Goal: Task Accomplishment & Management: Complete application form

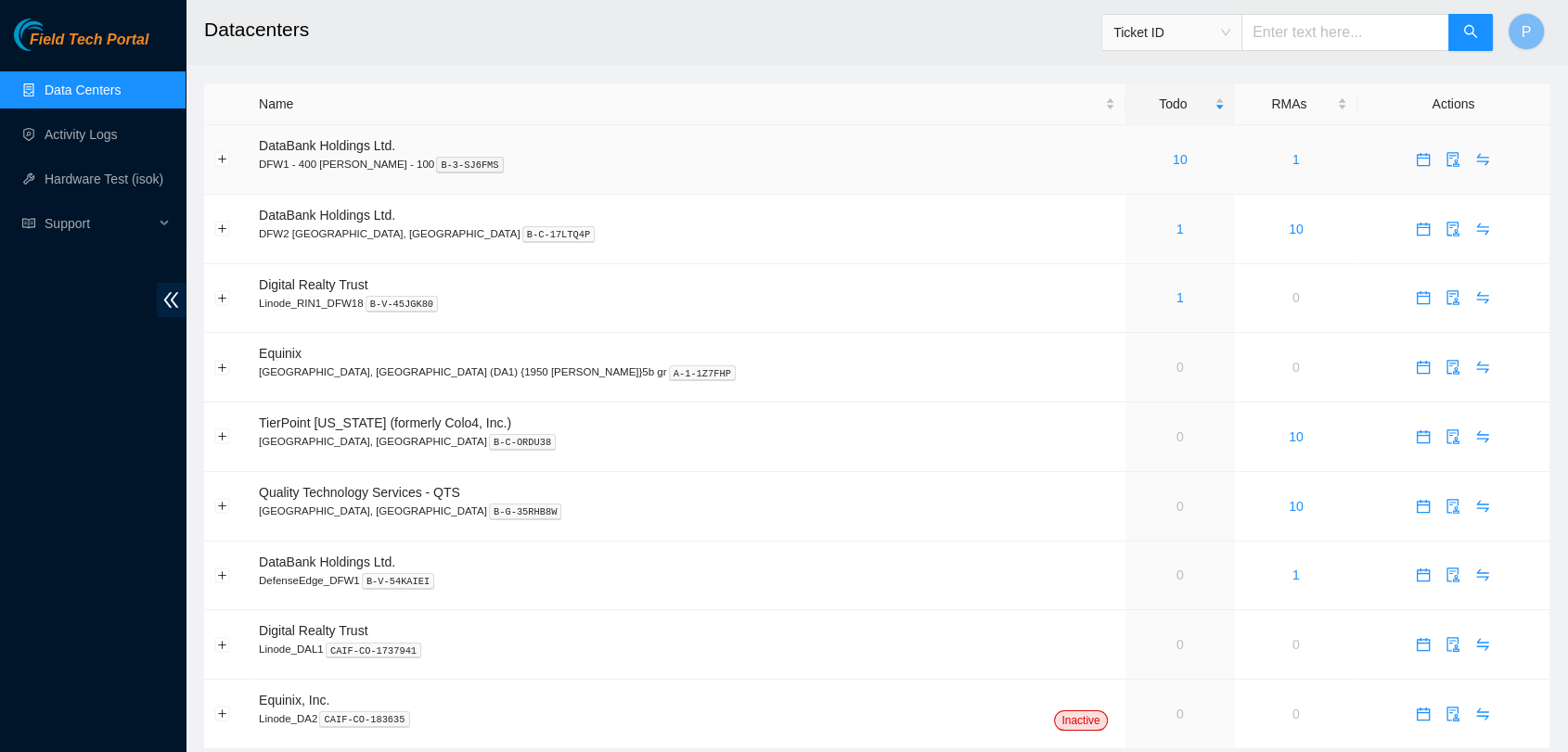
click at [1136, 168] on div "10" at bounding box center [1181, 160] width 89 height 21
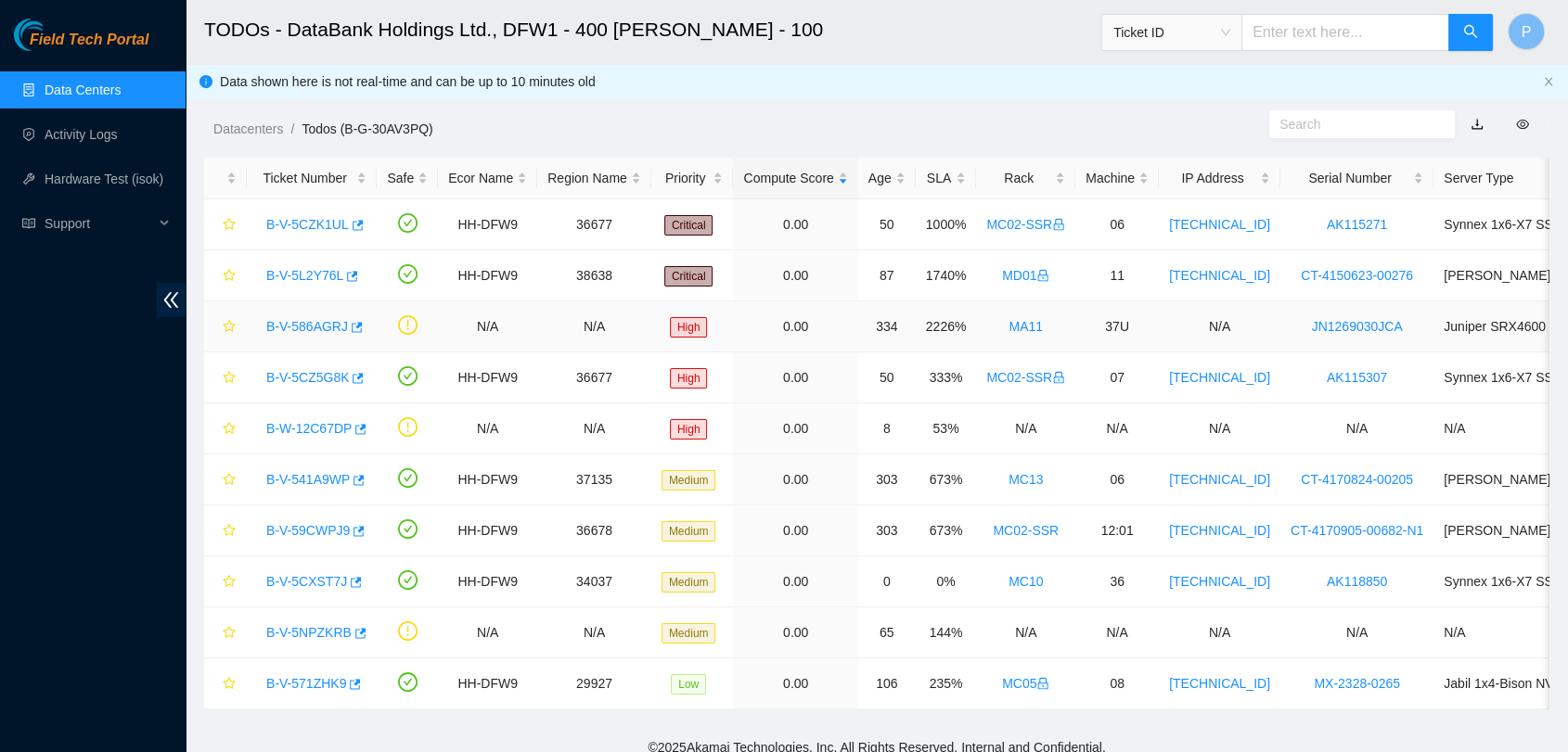
click at [999, 320] on td "MA11" at bounding box center [1025, 327] width 100 height 51
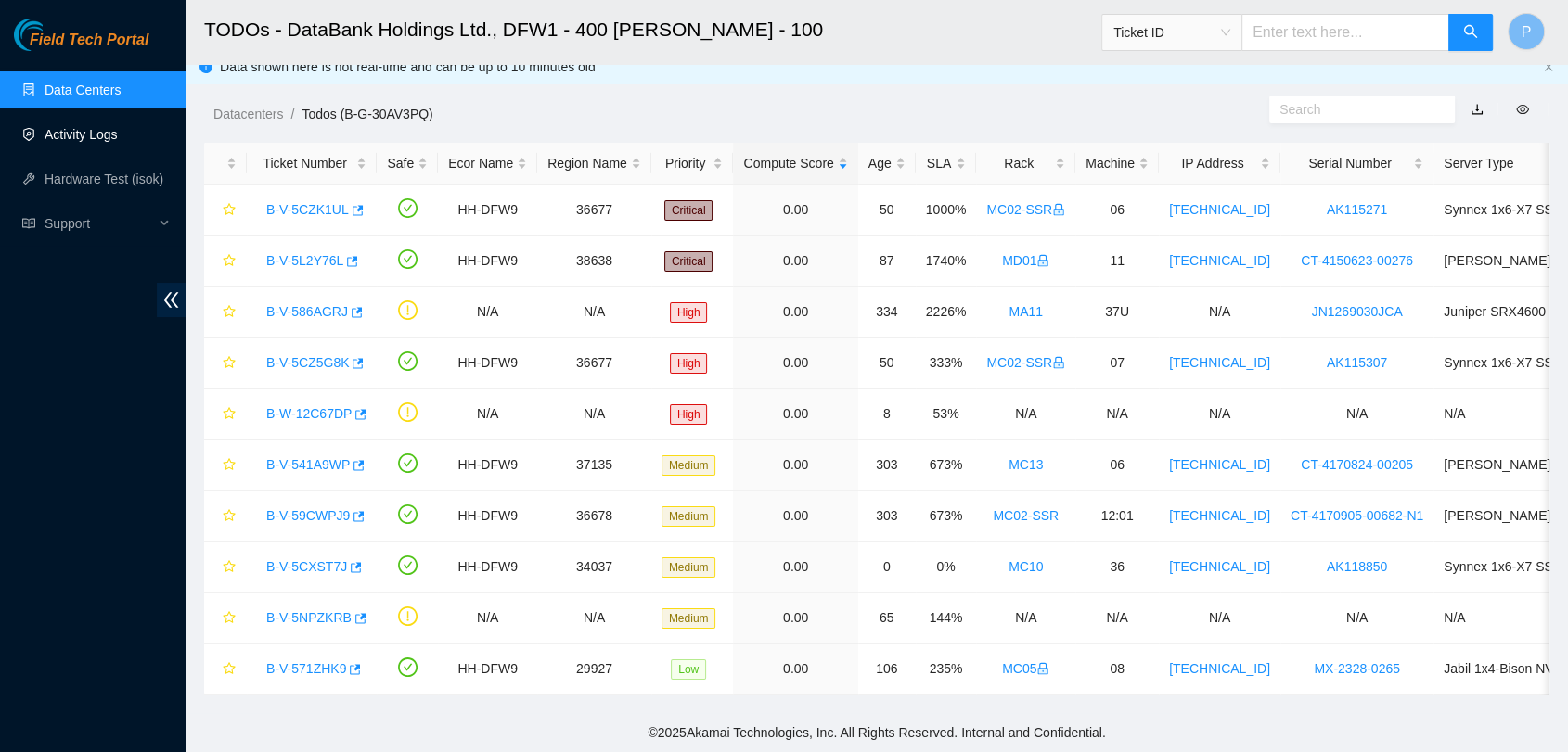
click at [103, 142] on link "Activity Logs" at bounding box center [81, 135] width 73 height 15
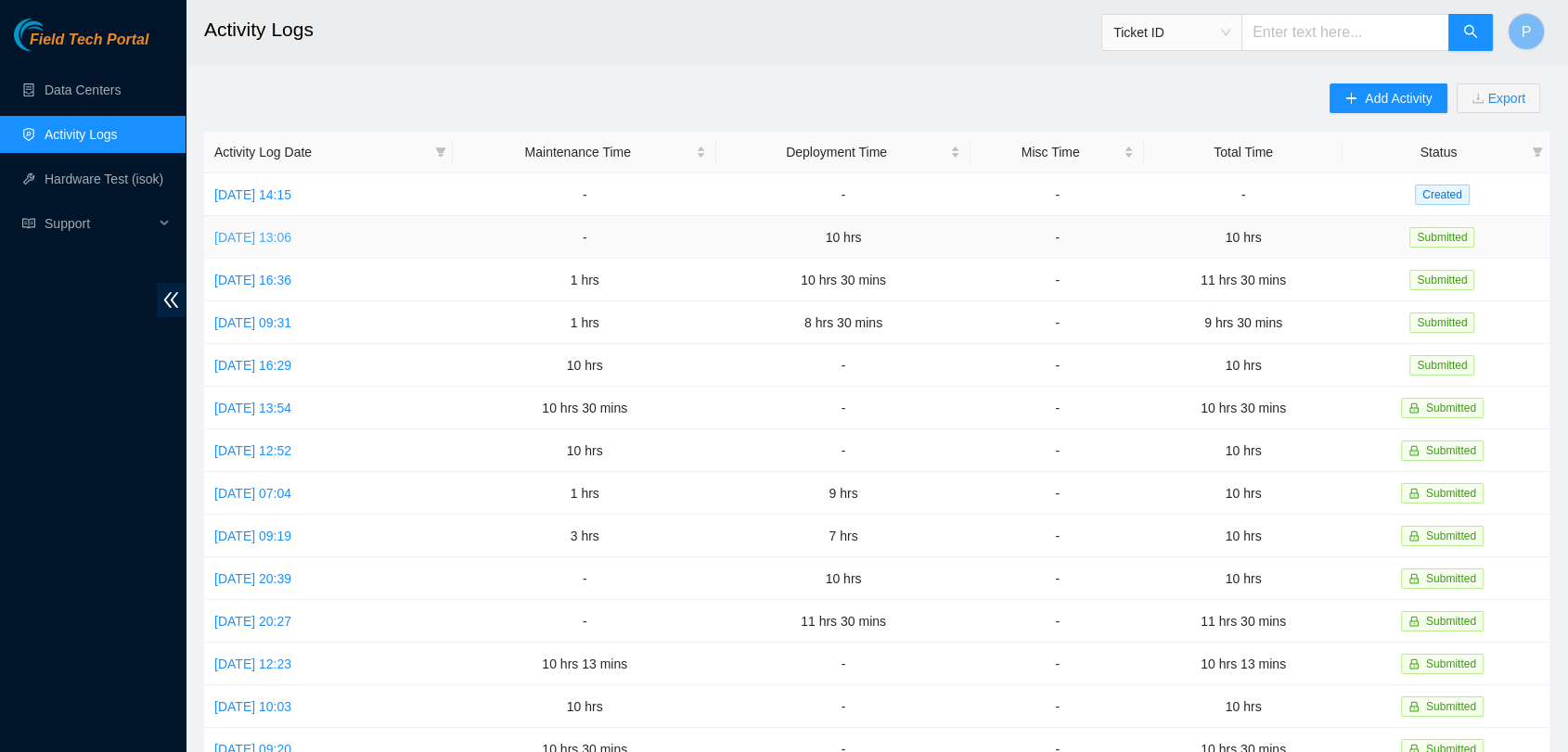
click at [291, 237] on link "[DATE] 13:06" at bounding box center [252, 238] width 77 height 15
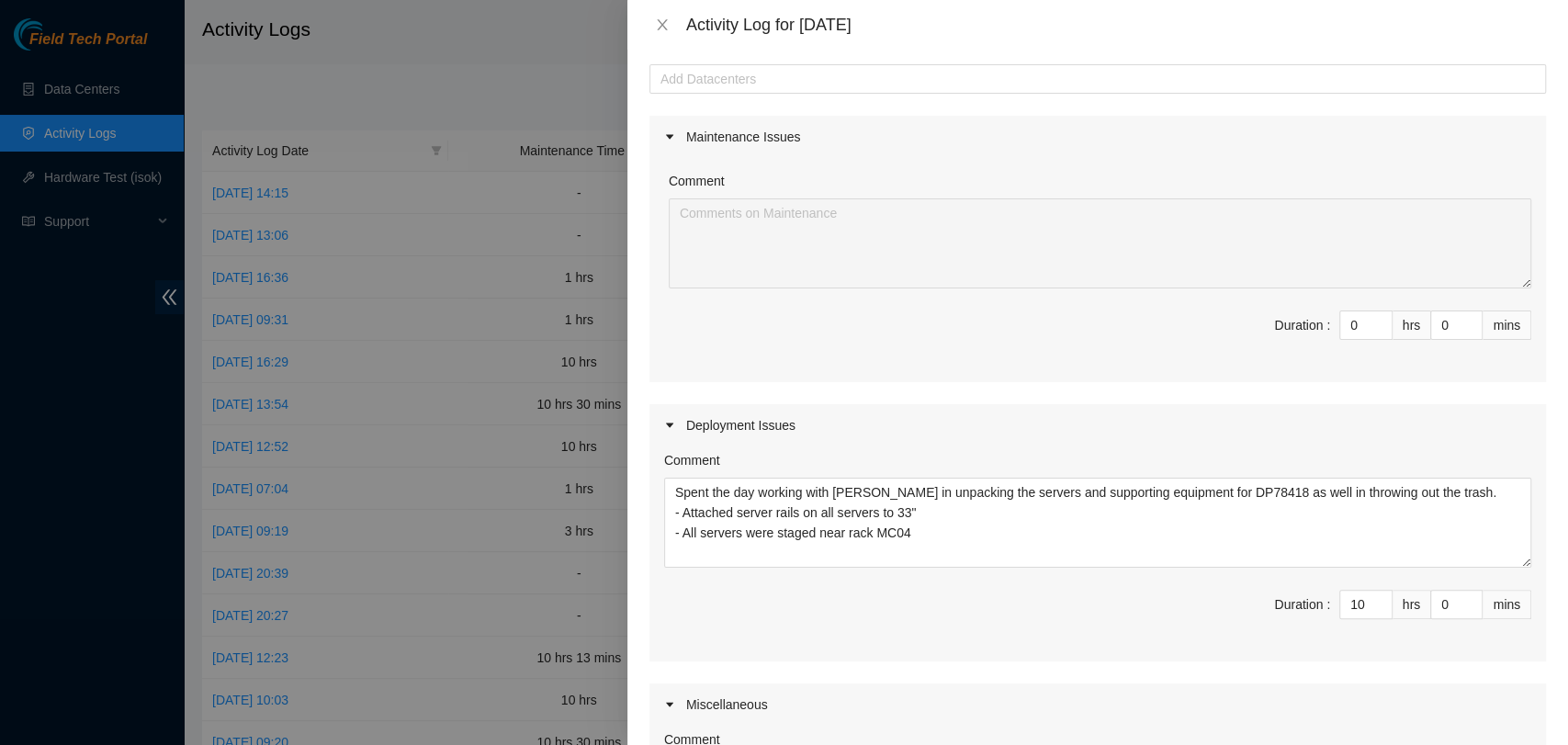
scroll to position [151, 0]
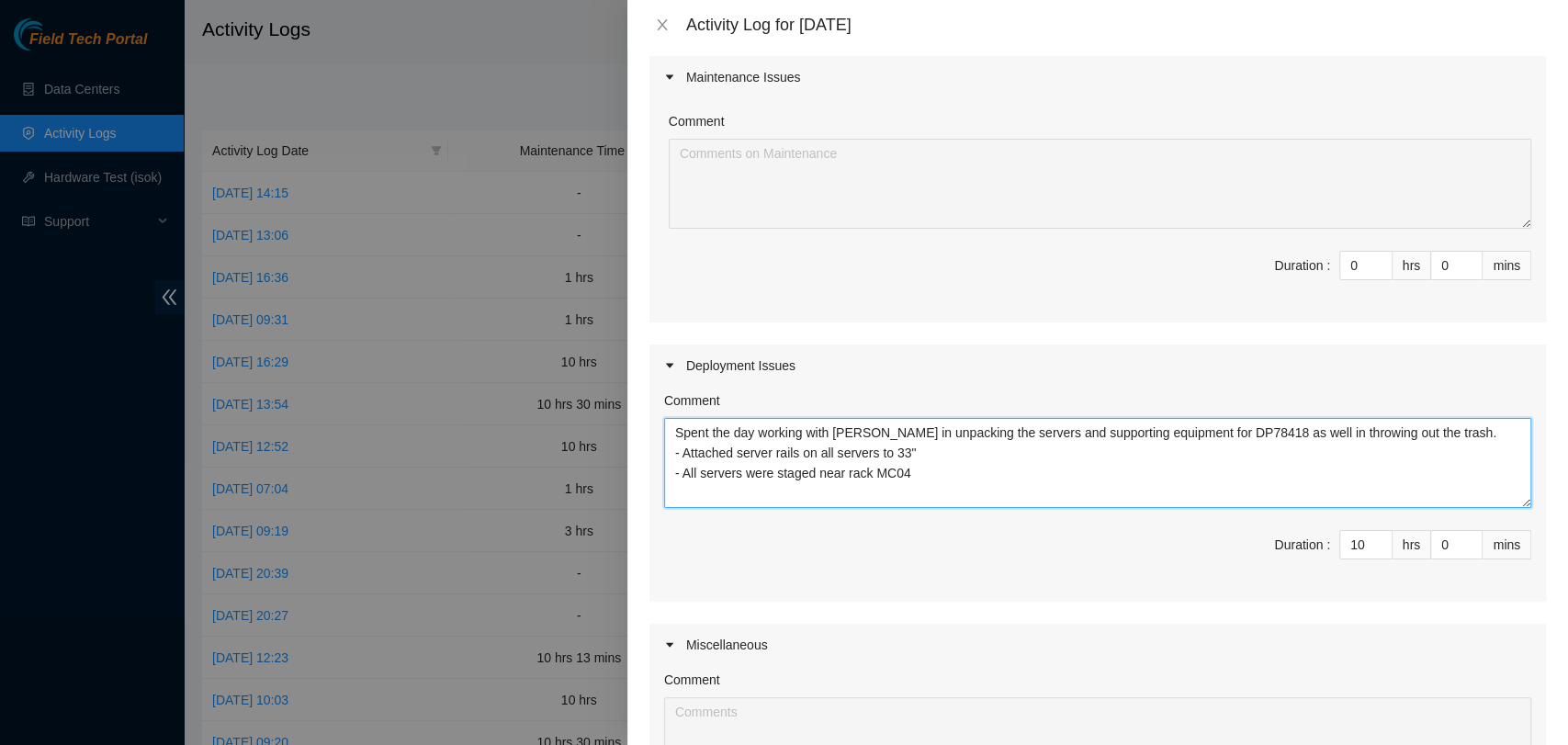
drag, startPoint x: 913, startPoint y: 475, endPoint x: 663, endPoint y: 421, distance: 255.8
click at [664, 421] on textarea "Spent the day working with [PERSON_NAME] in unpacking the servers and supportin…" at bounding box center [1098, 463] width 868 height 90
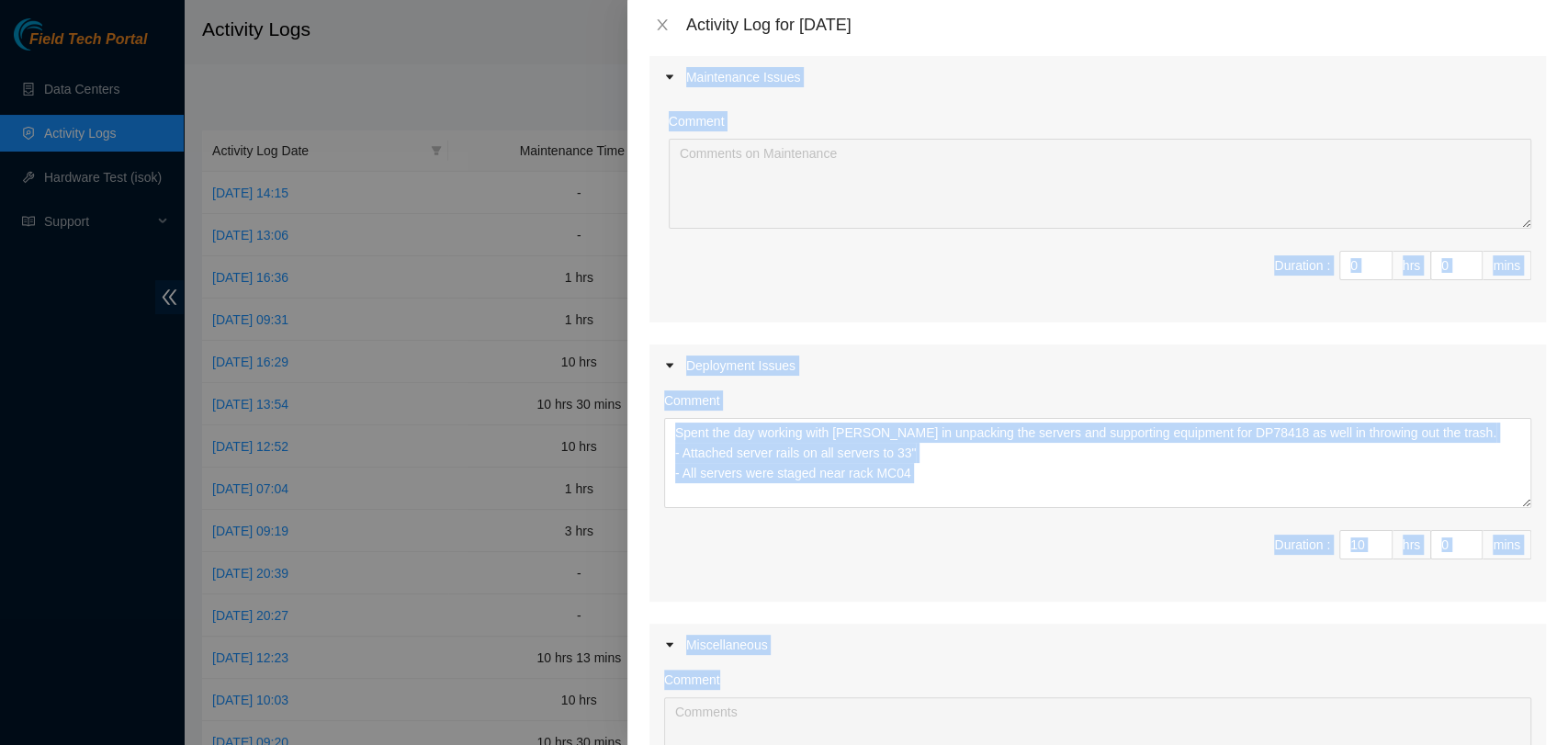
drag, startPoint x: 864, startPoint y: 73, endPoint x: 914, endPoint y: 792, distance: 720.7
click at [914, 744] on html "Field Tech Portal Data Centers Activity Logs Hardware Test (isok) Support Activ…" at bounding box center [784, 372] width 1568 height 745
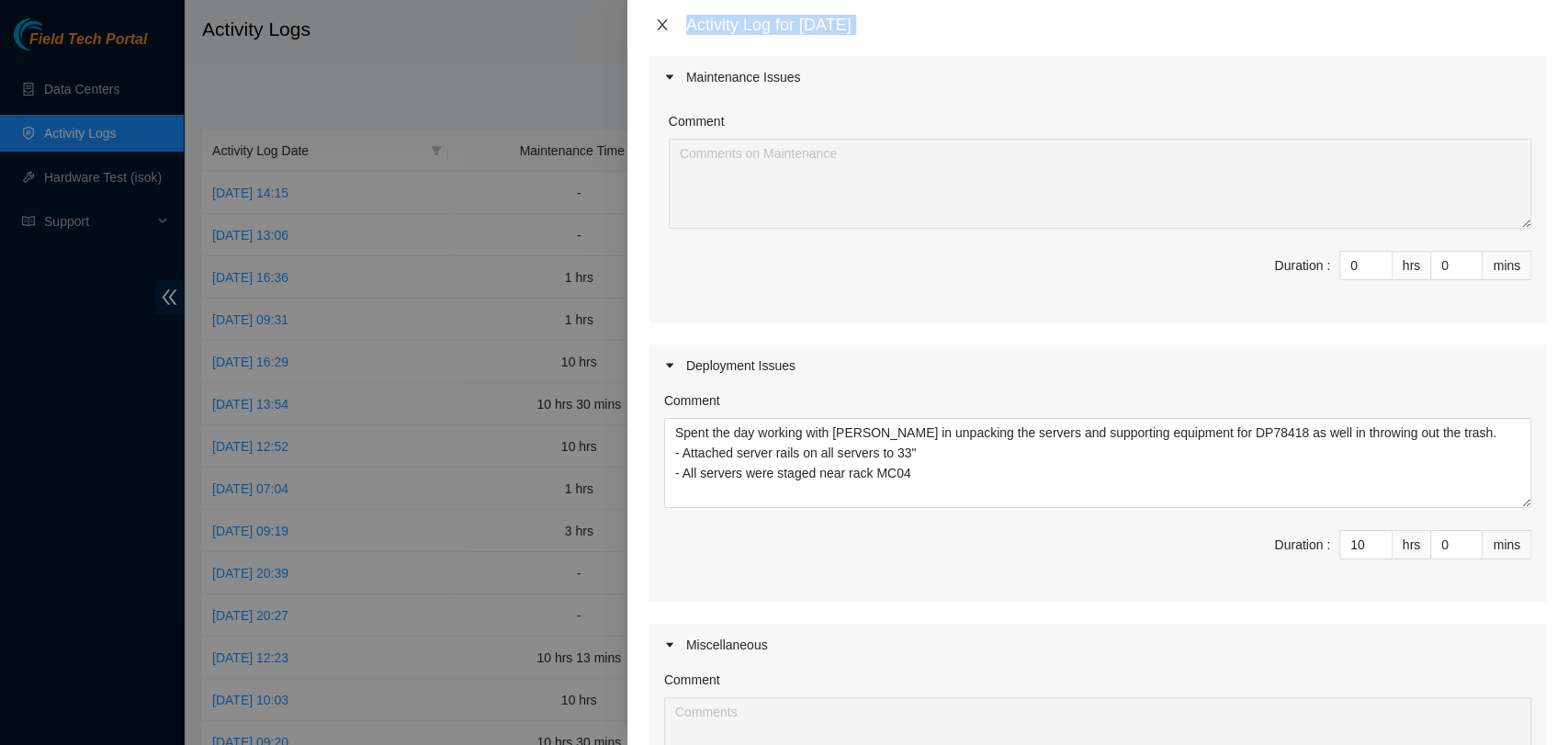
click at [658, 26] on icon "close" at bounding box center [663, 25] width 15 height 15
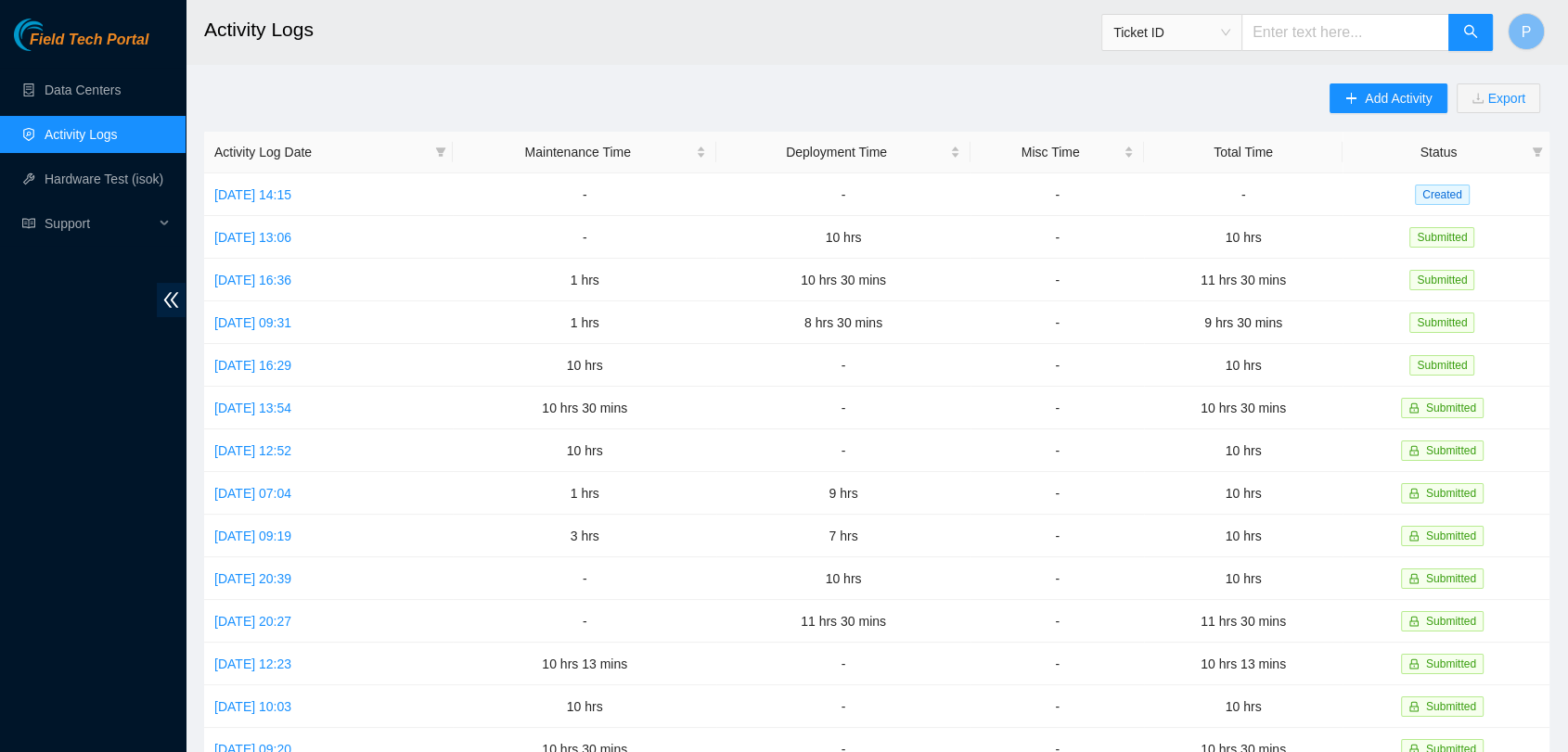
click at [562, 43] on h2 "Activity Logs" at bounding box center [740, 29] width 1072 height 60
click at [291, 319] on link "[DATE] 09:31" at bounding box center [252, 323] width 77 height 15
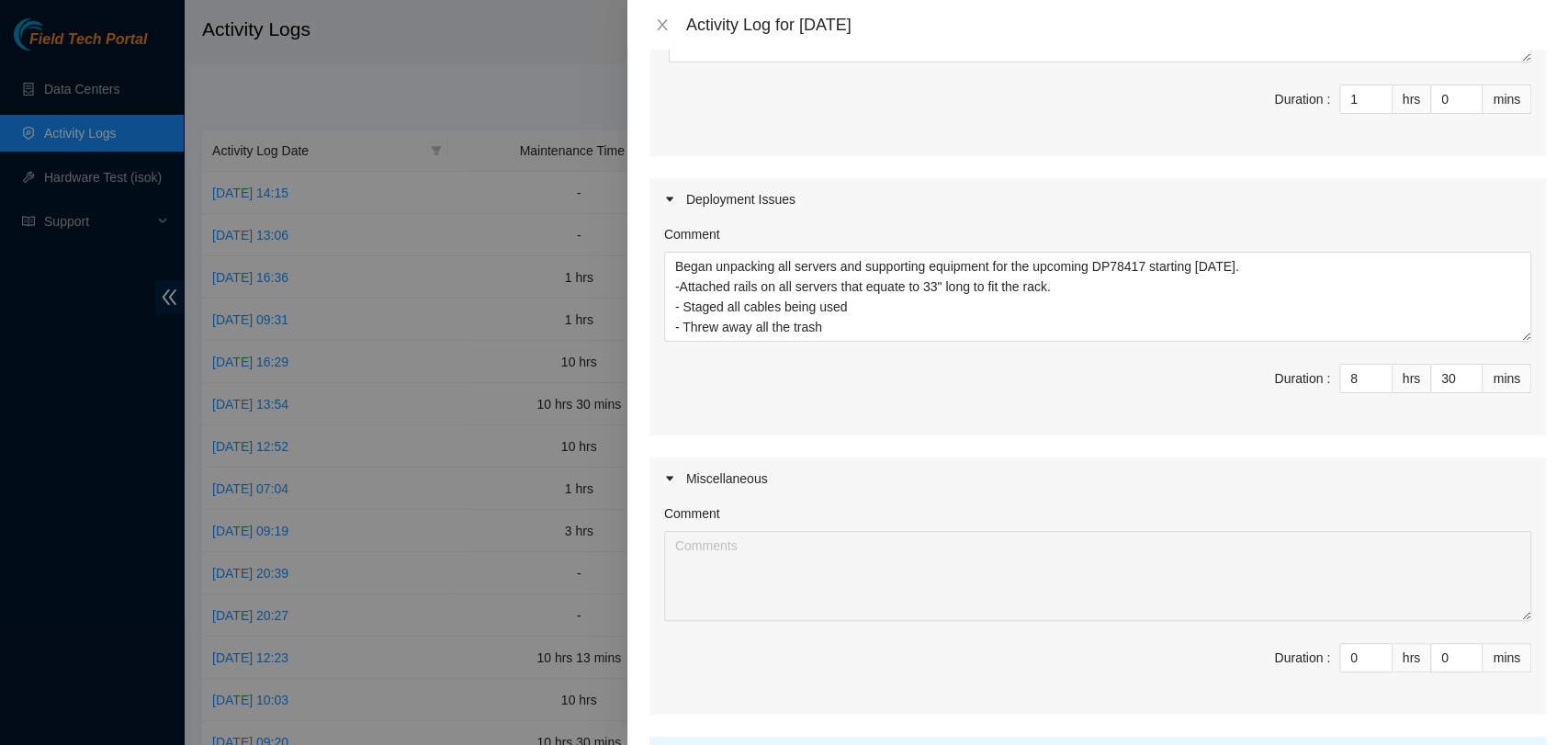
scroll to position [485, 0]
click at [658, 28] on icon "close" at bounding box center [662, 25] width 10 height 11
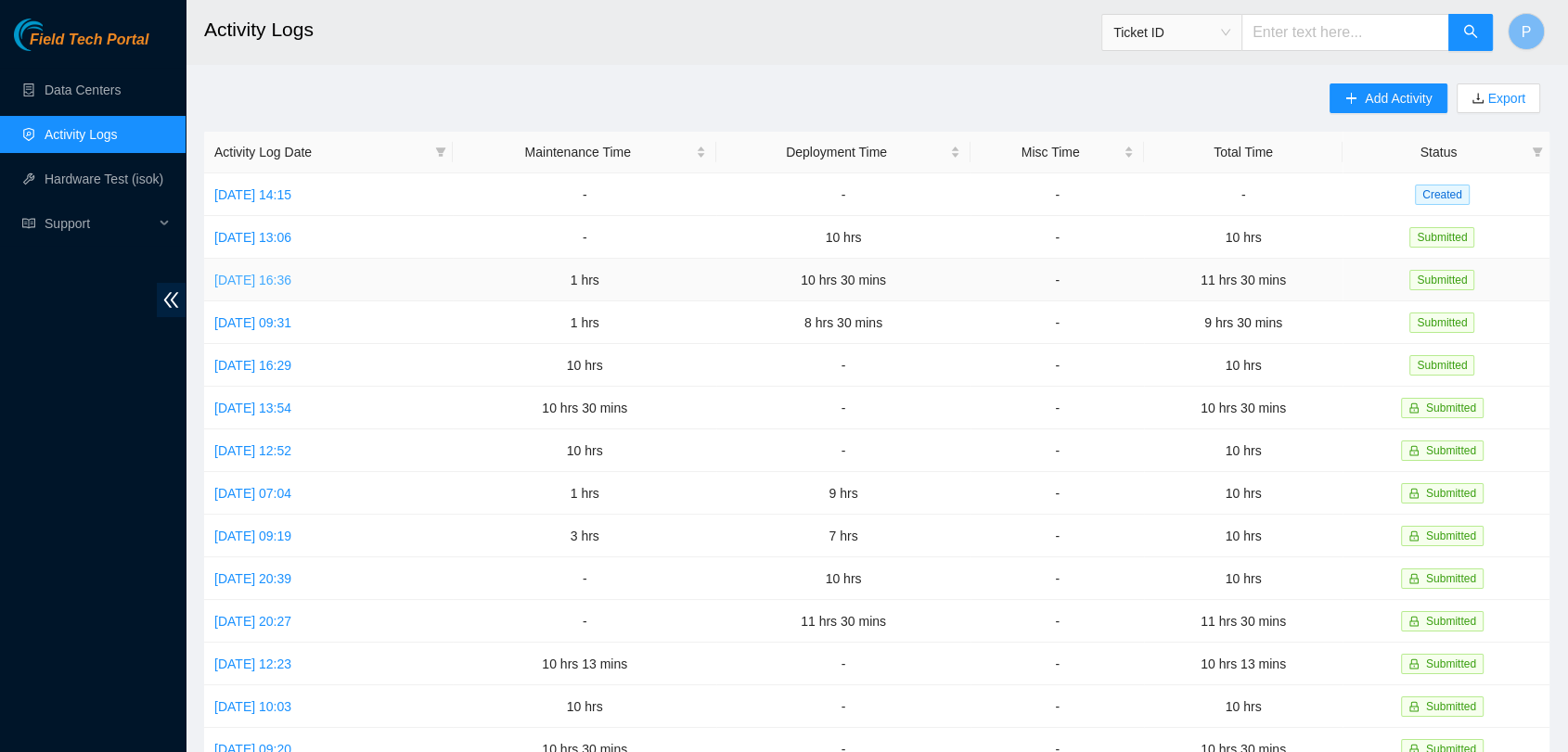
click at [282, 273] on link "[DATE] 16:36" at bounding box center [252, 281] width 77 height 15
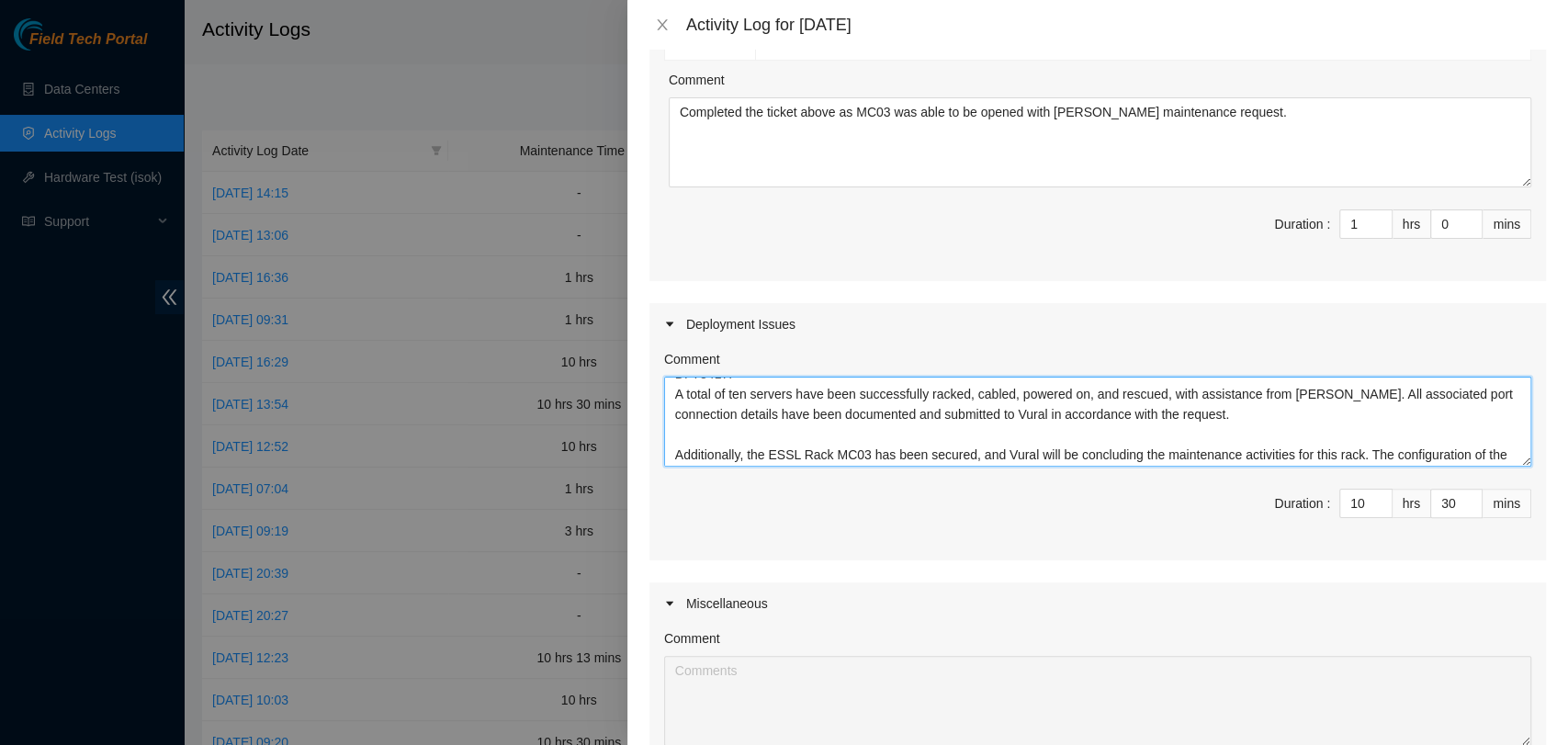
scroll to position [0, 0]
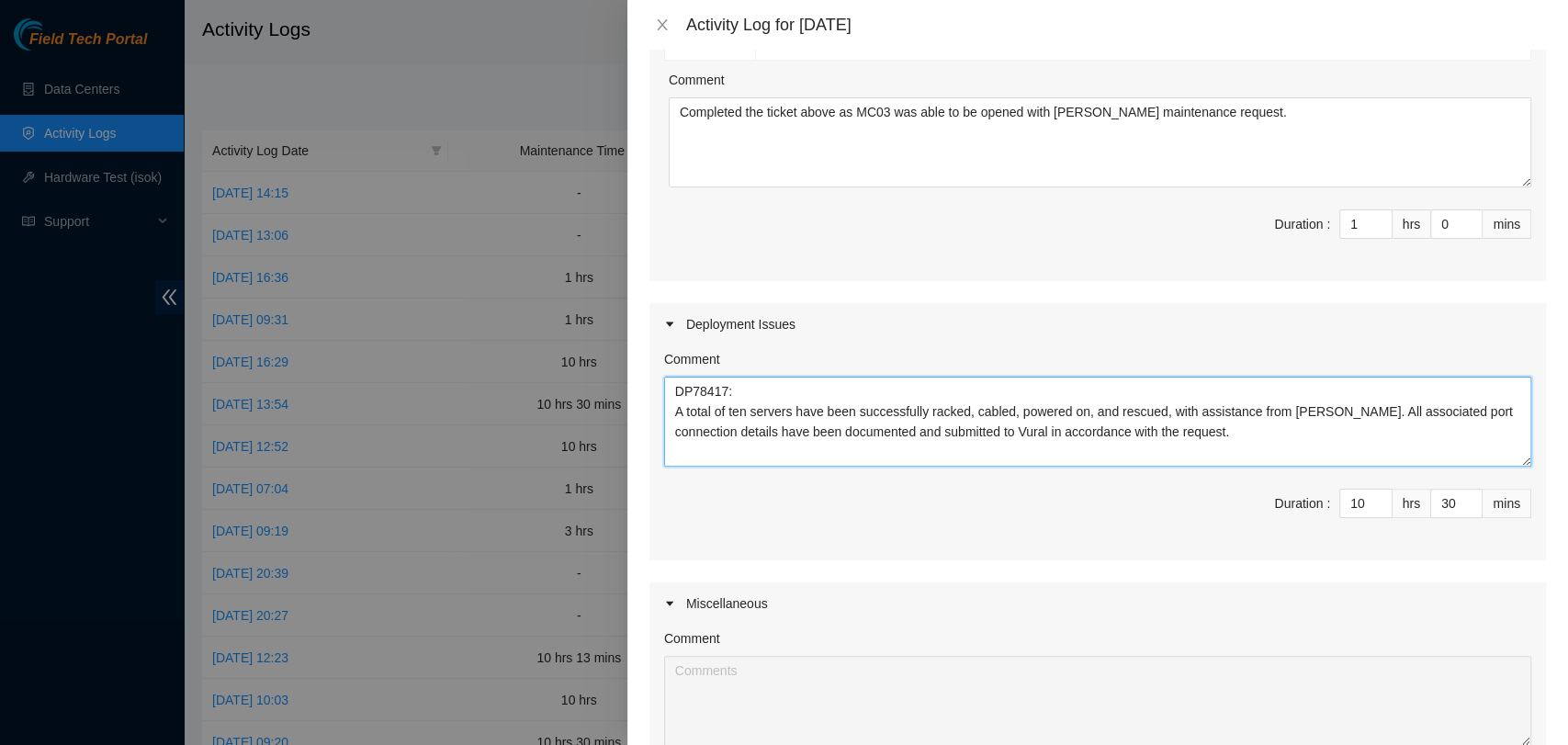
drag, startPoint x: 761, startPoint y: 458, endPoint x: 632, endPoint y: 362, distance: 160.8
click at [632, 362] on div "Note: This activity log is for informational purposes only. You will not be pai…" at bounding box center [1098, 397] width 941 height 696
click at [1037, 629] on div "Comment" at bounding box center [1098, 642] width 868 height 27
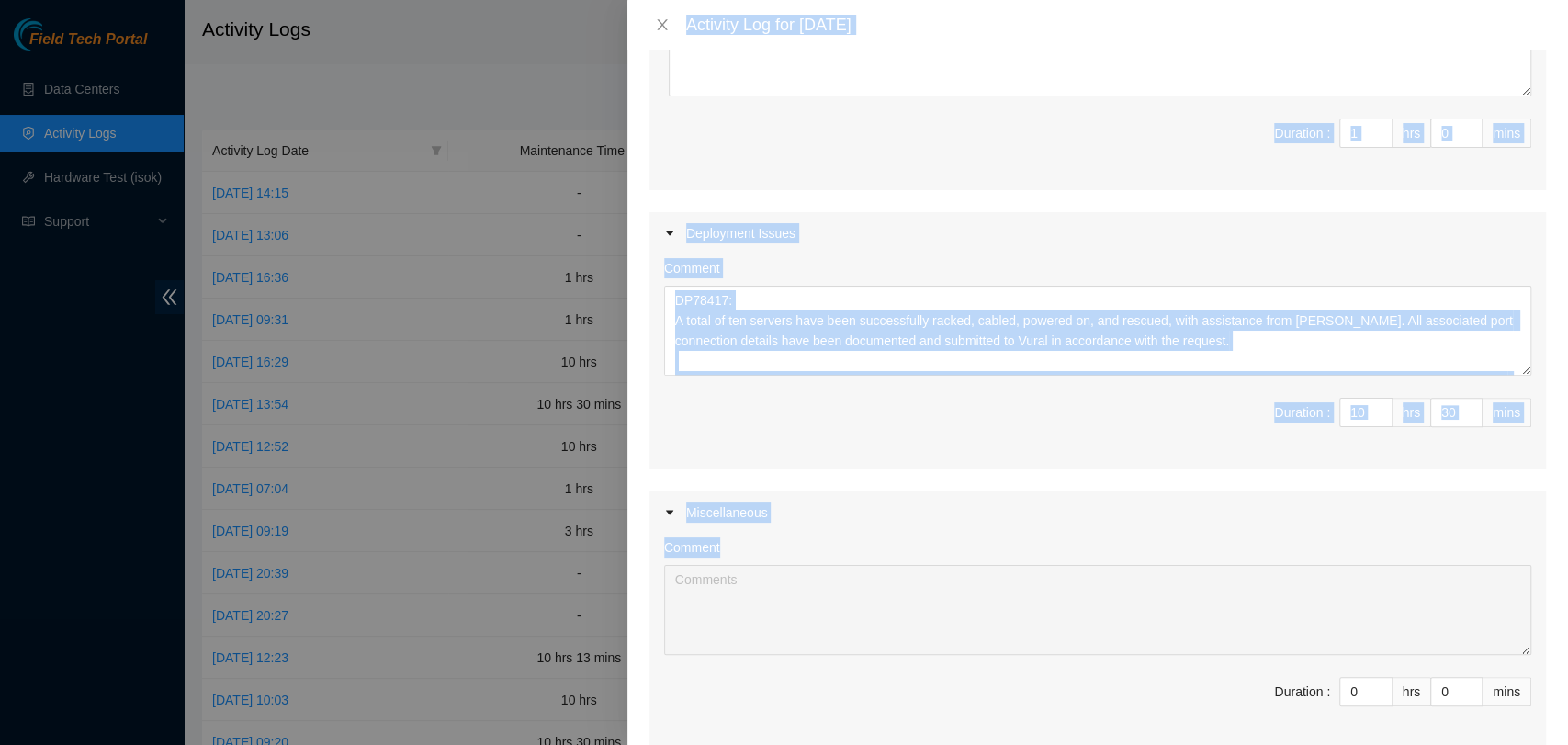
drag, startPoint x: 1038, startPoint y: 630, endPoint x: 1093, endPoint y: 753, distance: 134.7
click at [1093, 744] on html "Field Tech Portal Data Centers Activity Logs Hardware Test (isok) Support Activ…" at bounding box center [784, 372] width 1568 height 745
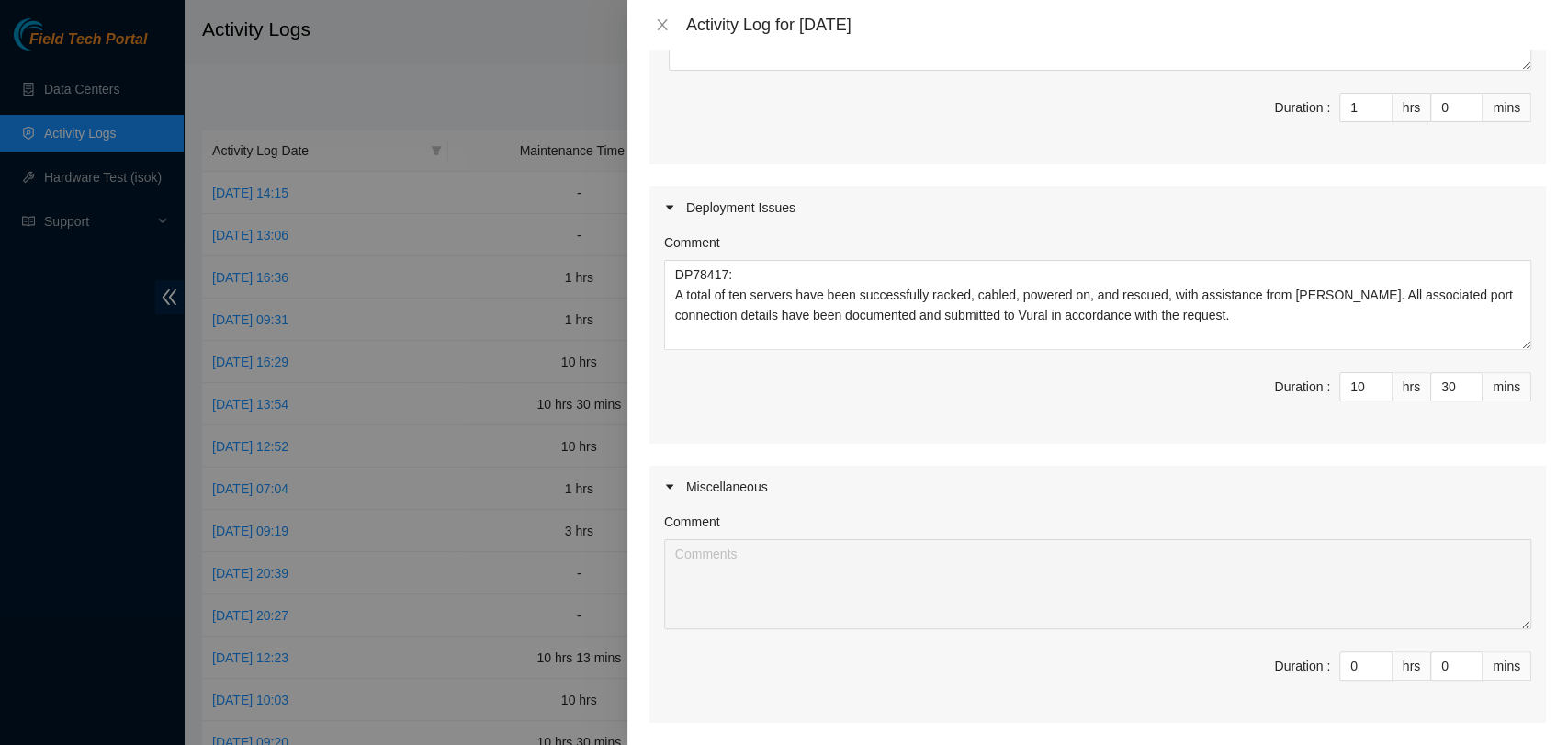
click at [1146, 721] on div "Comment Duration : 0 hrs 0 mins" at bounding box center [1098, 615] width 897 height 215
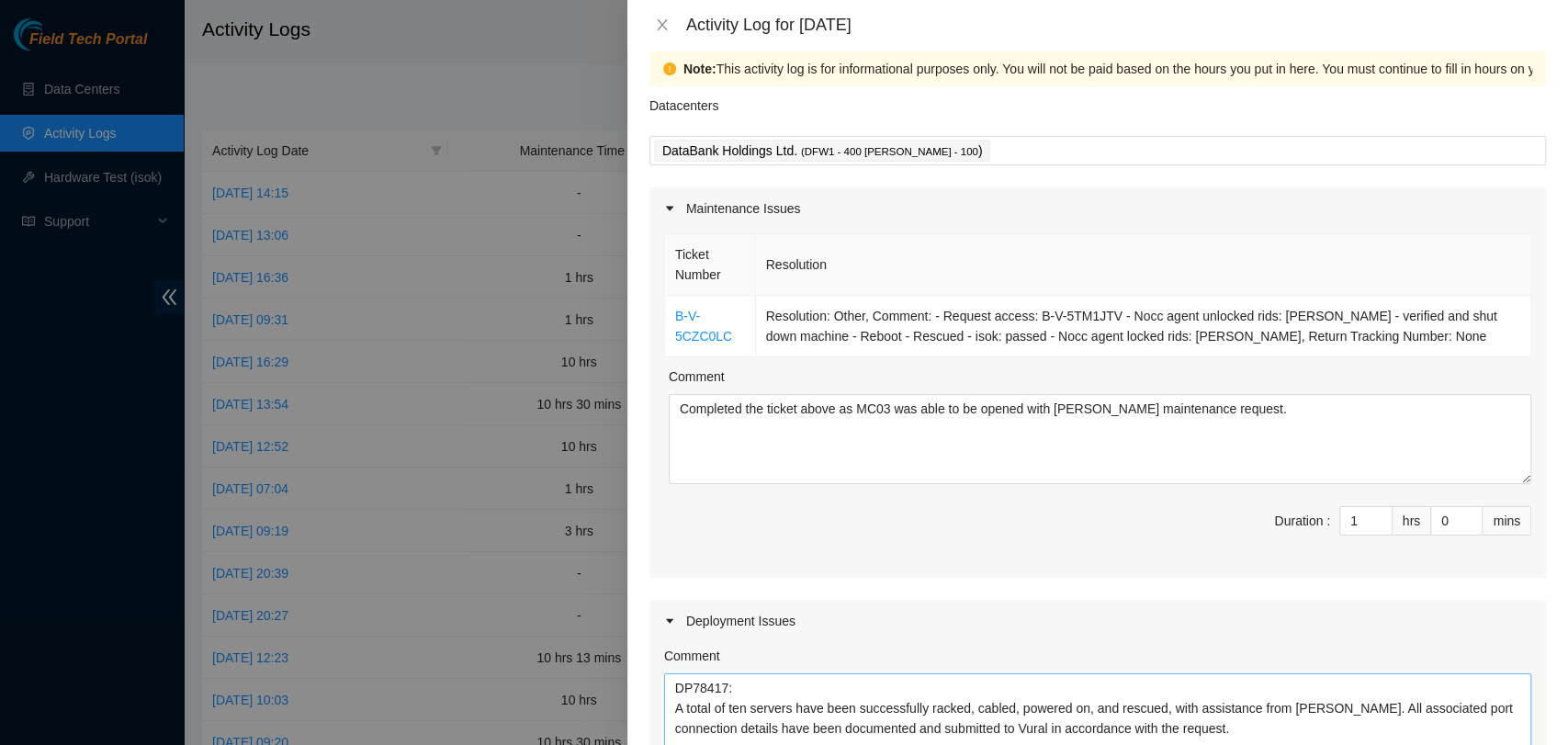
scroll to position [0, 0]
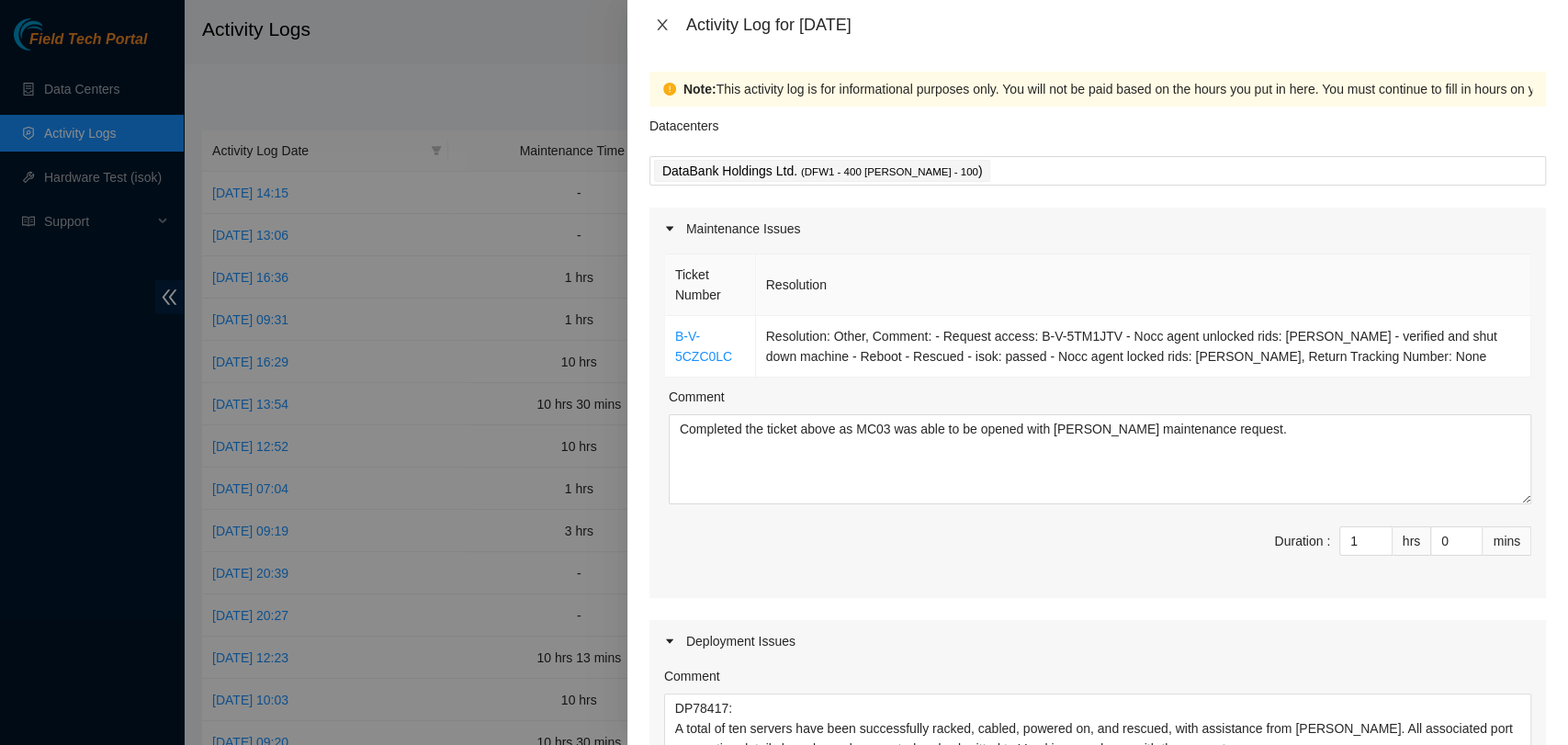
click at [666, 28] on icon "close" at bounding box center [663, 25] width 15 height 15
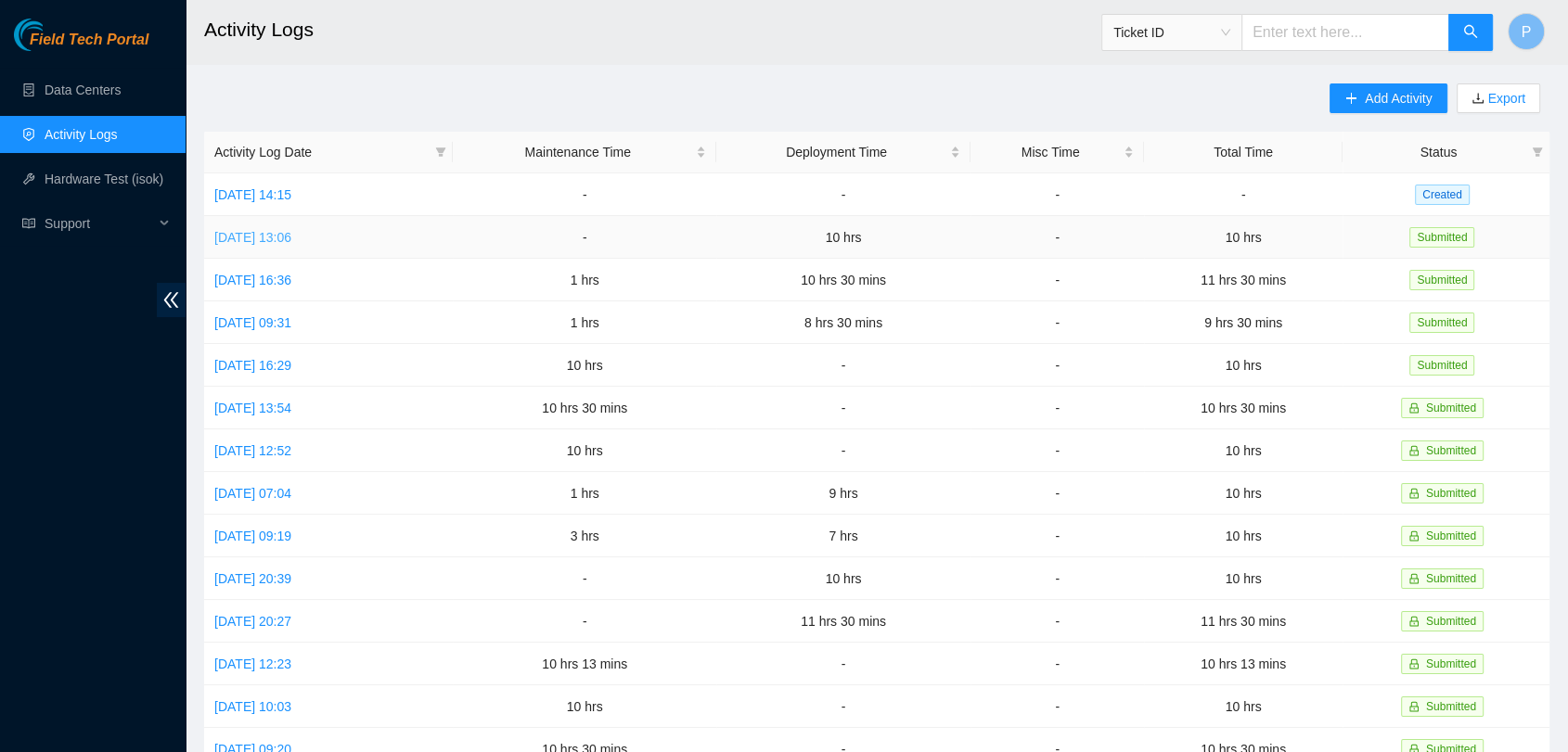
click at [291, 236] on link "[DATE] 13:06" at bounding box center [252, 238] width 77 height 15
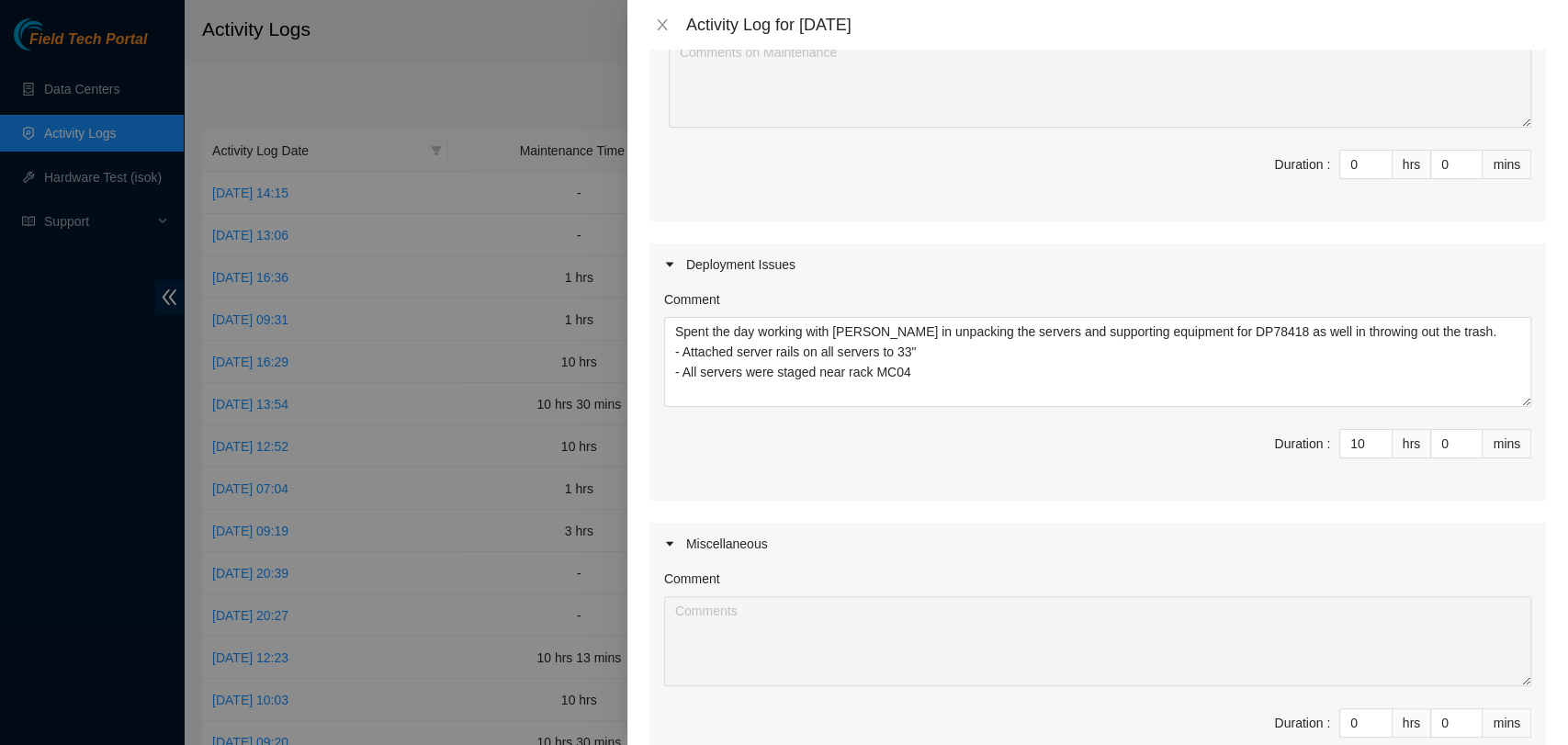
scroll to position [106, 0]
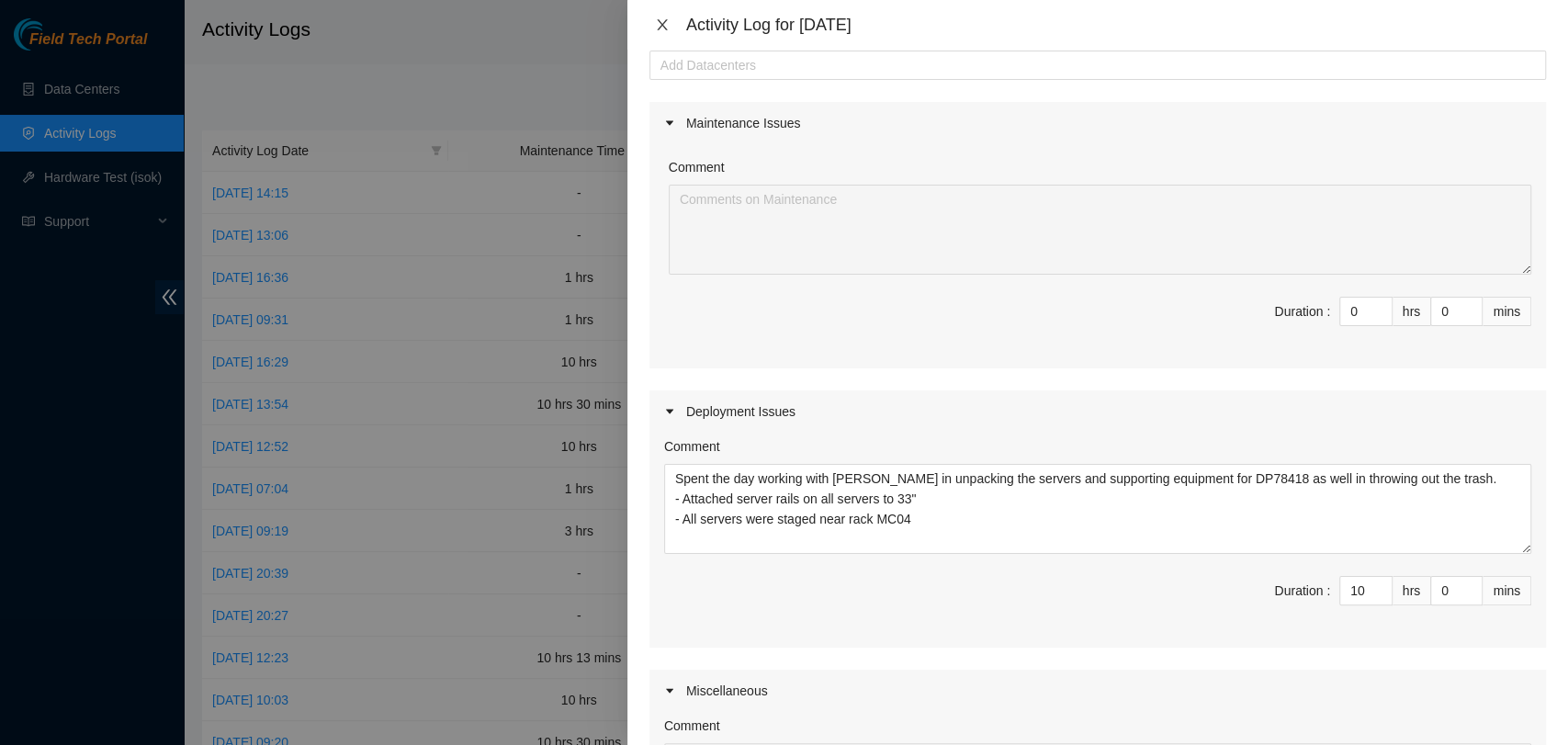
click at [660, 26] on icon "close" at bounding box center [662, 25] width 10 height 11
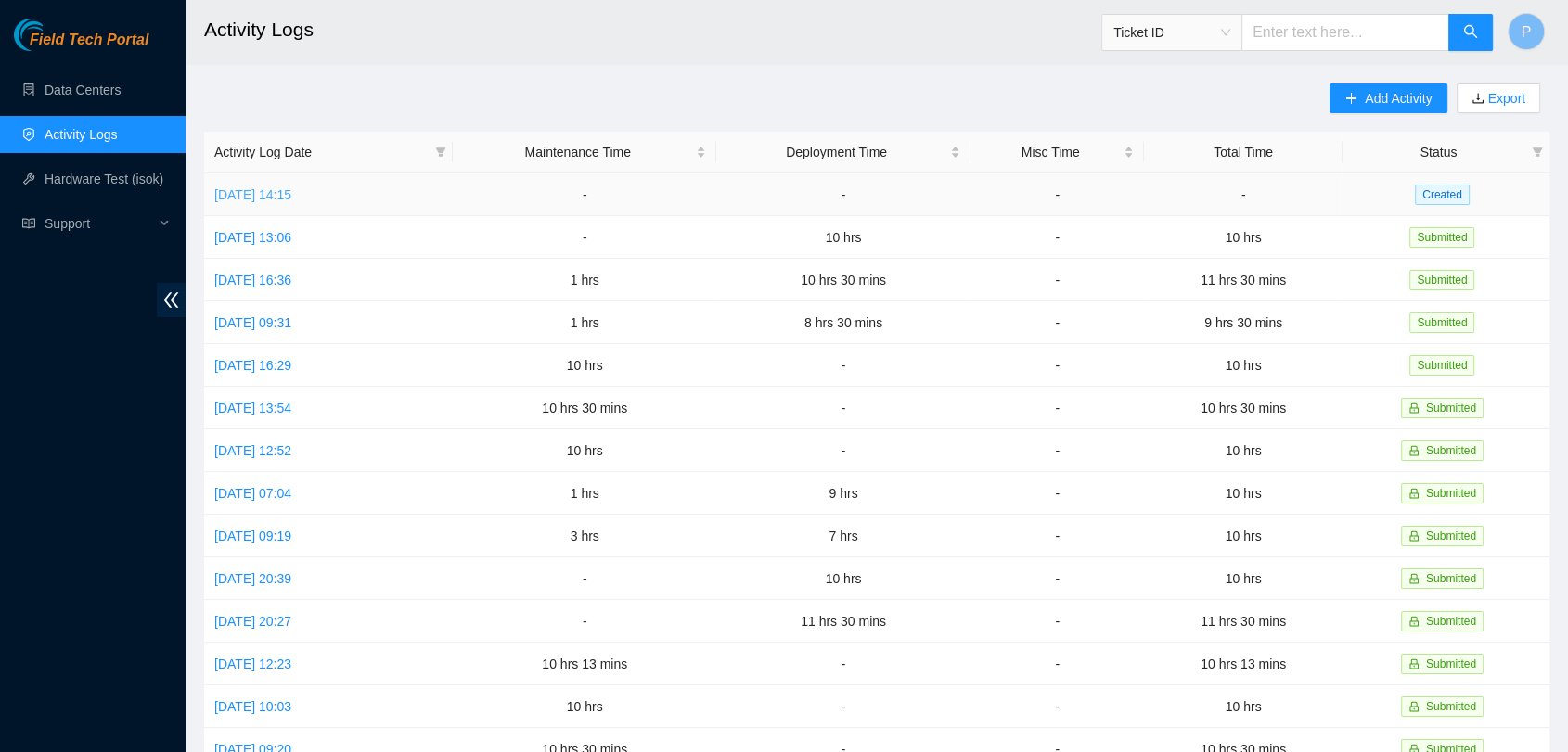
click at [286, 193] on link "[DATE] 14:15" at bounding box center [252, 195] width 77 height 15
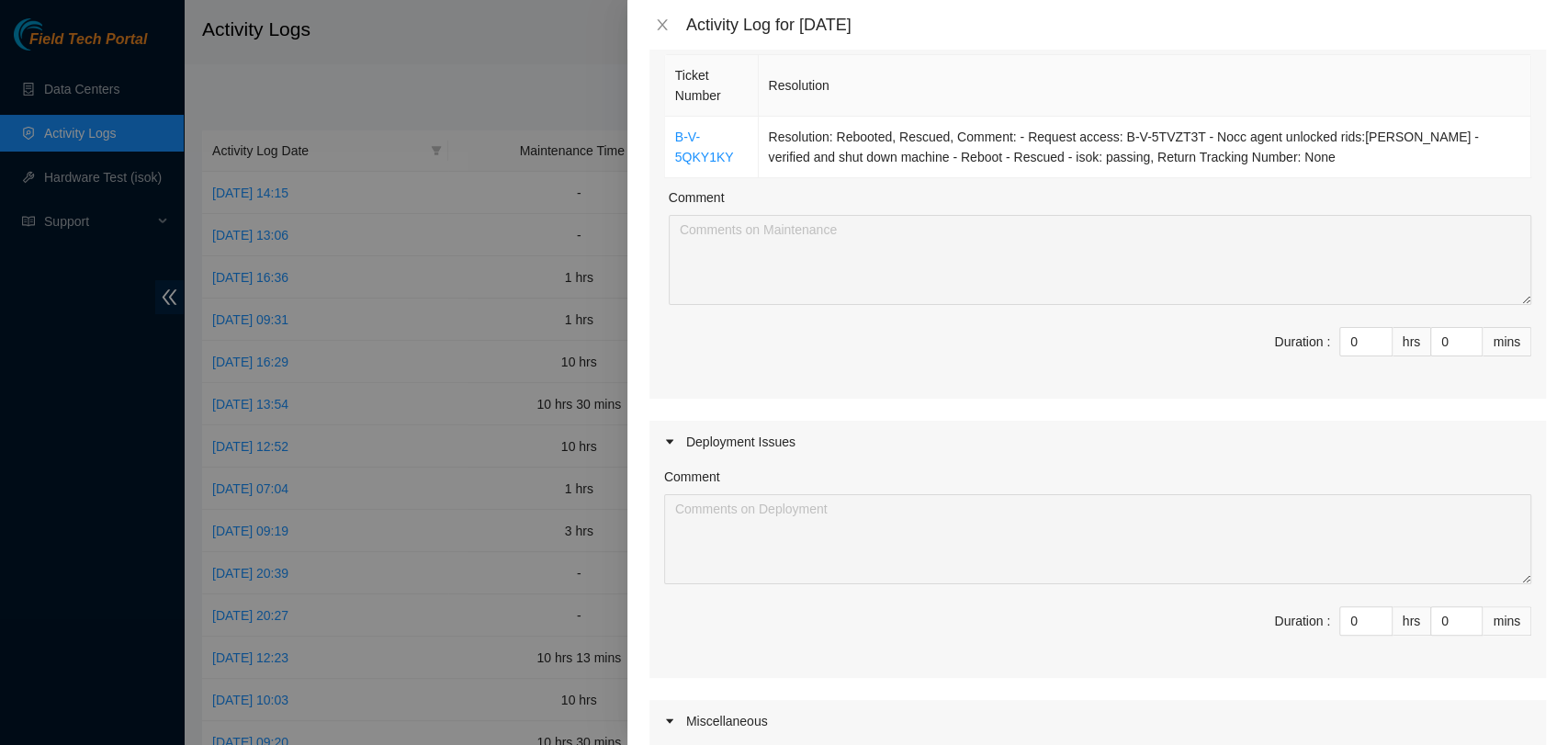
scroll to position [183, 0]
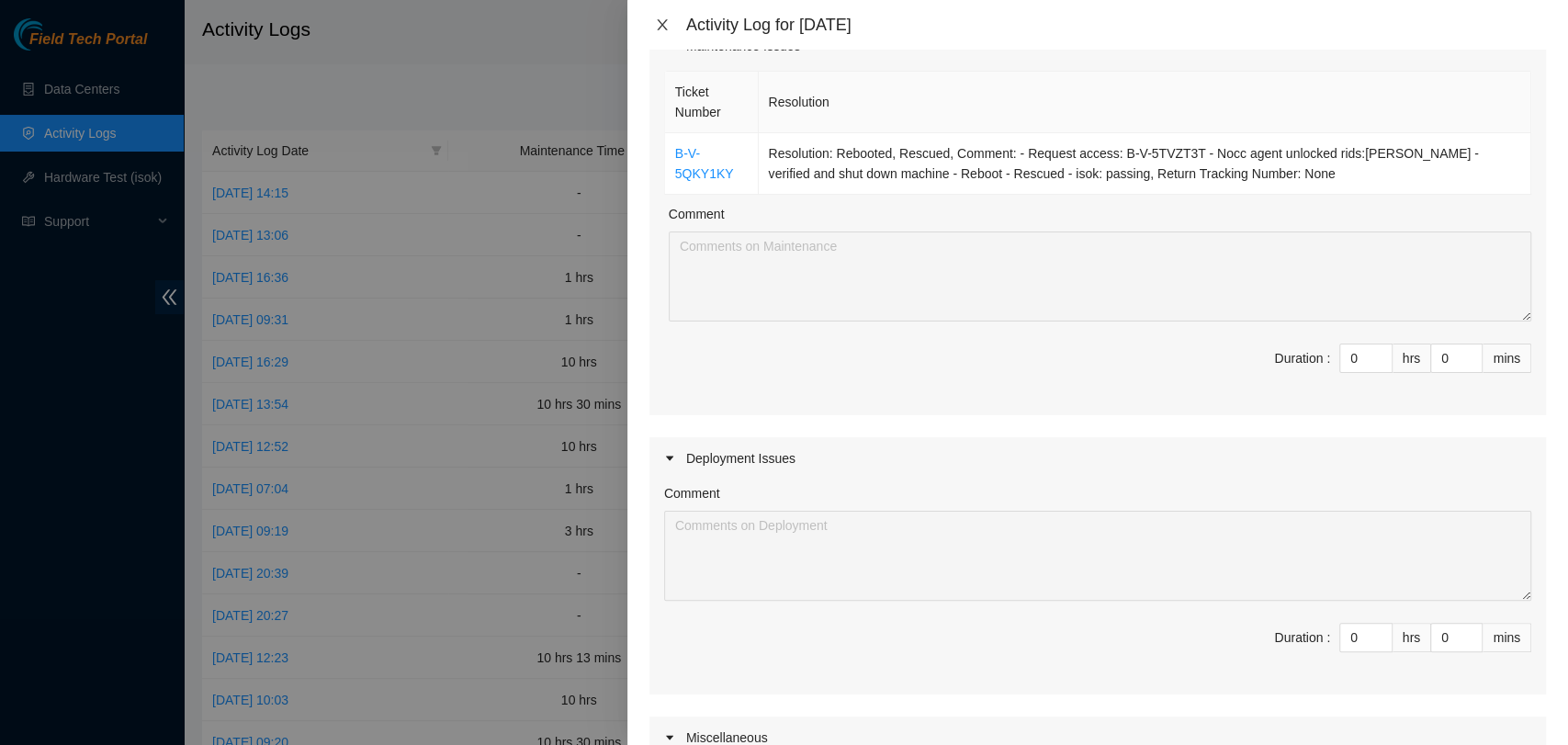
click at [668, 20] on icon "close" at bounding box center [663, 25] width 15 height 15
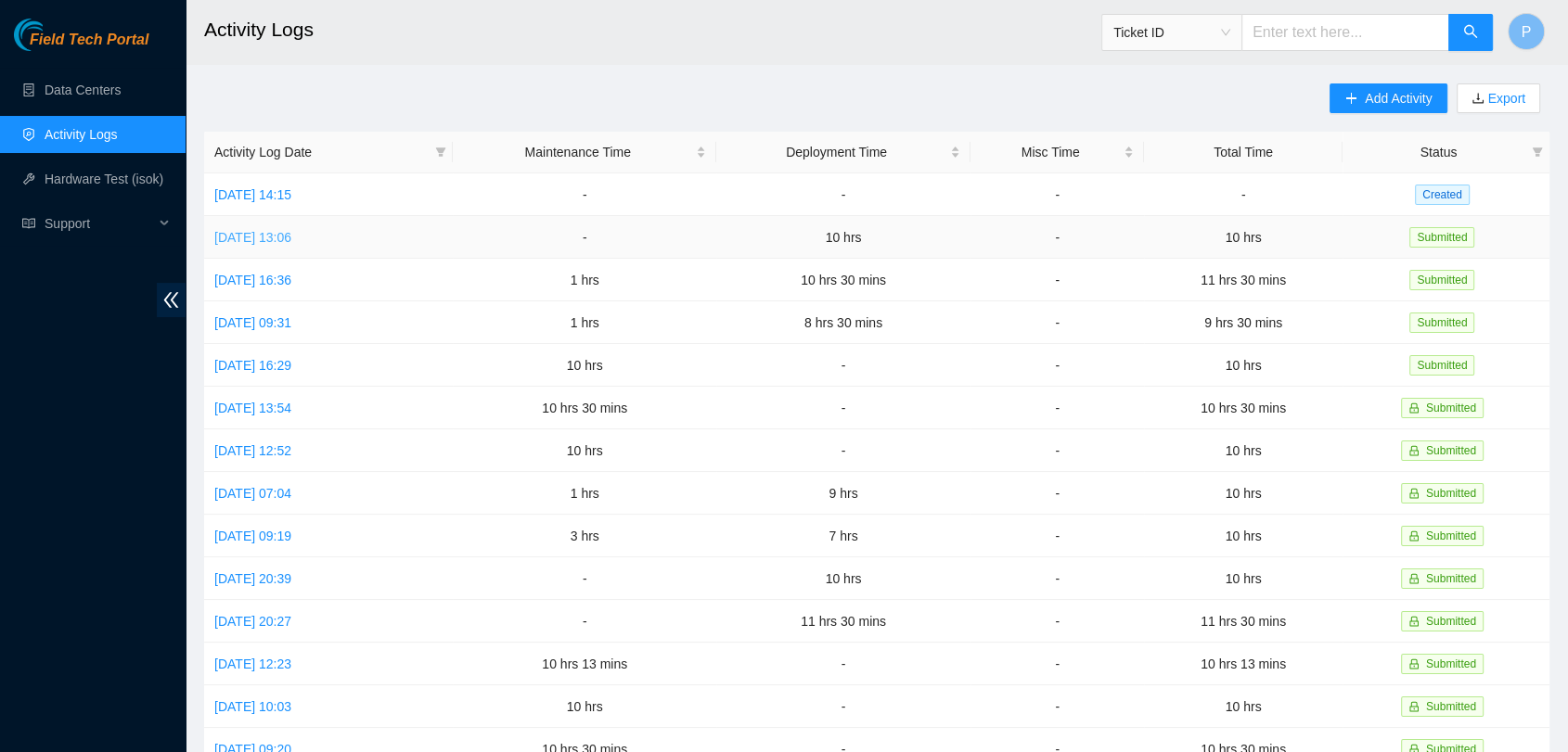
click at [291, 237] on link "[DATE] 13:06" at bounding box center [252, 238] width 77 height 15
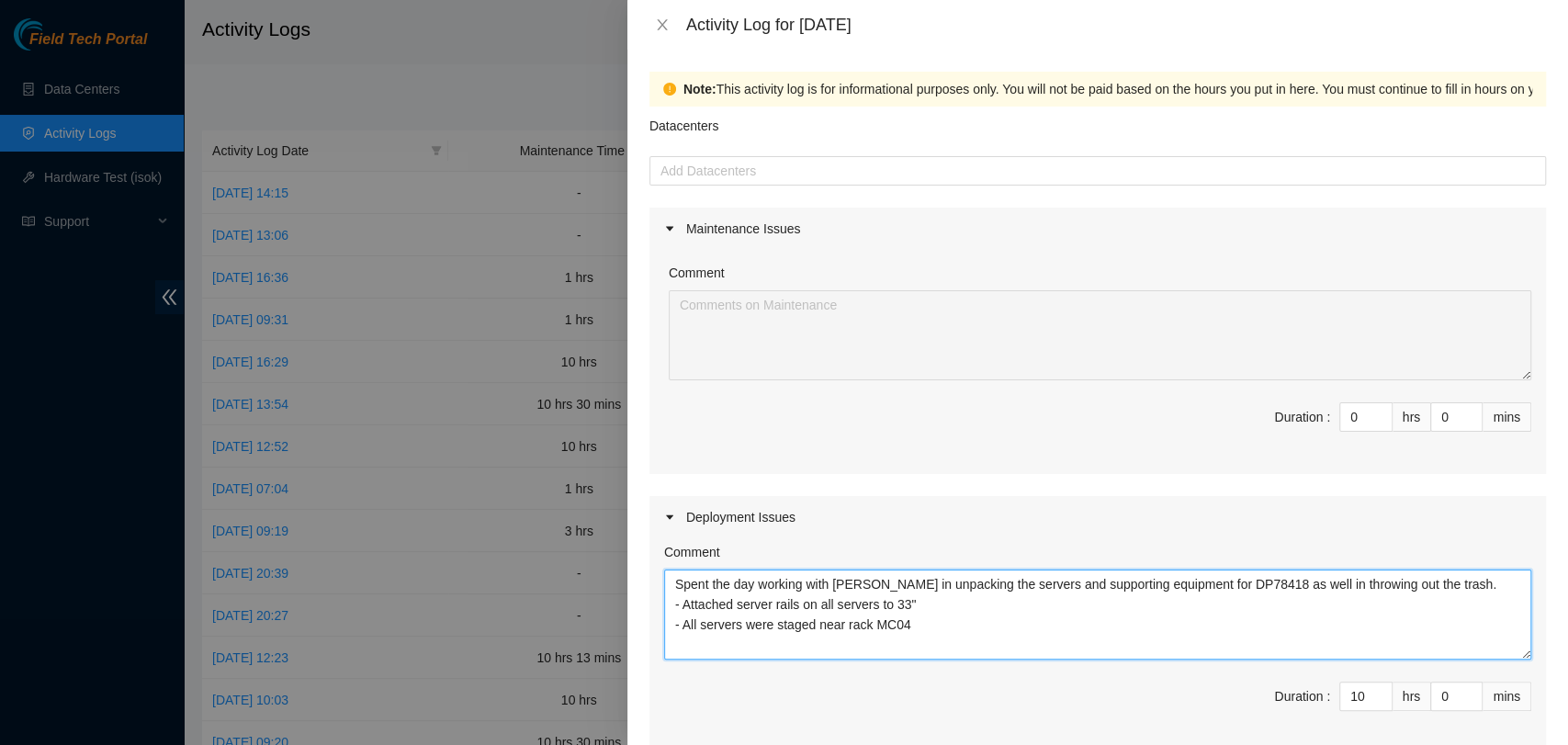
drag, startPoint x: 918, startPoint y: 627, endPoint x: 665, endPoint y: 582, distance: 257.0
click at [665, 582] on textarea "Spent the day working with [PERSON_NAME] in unpacking the servers and supportin…" at bounding box center [1098, 615] width 868 height 90
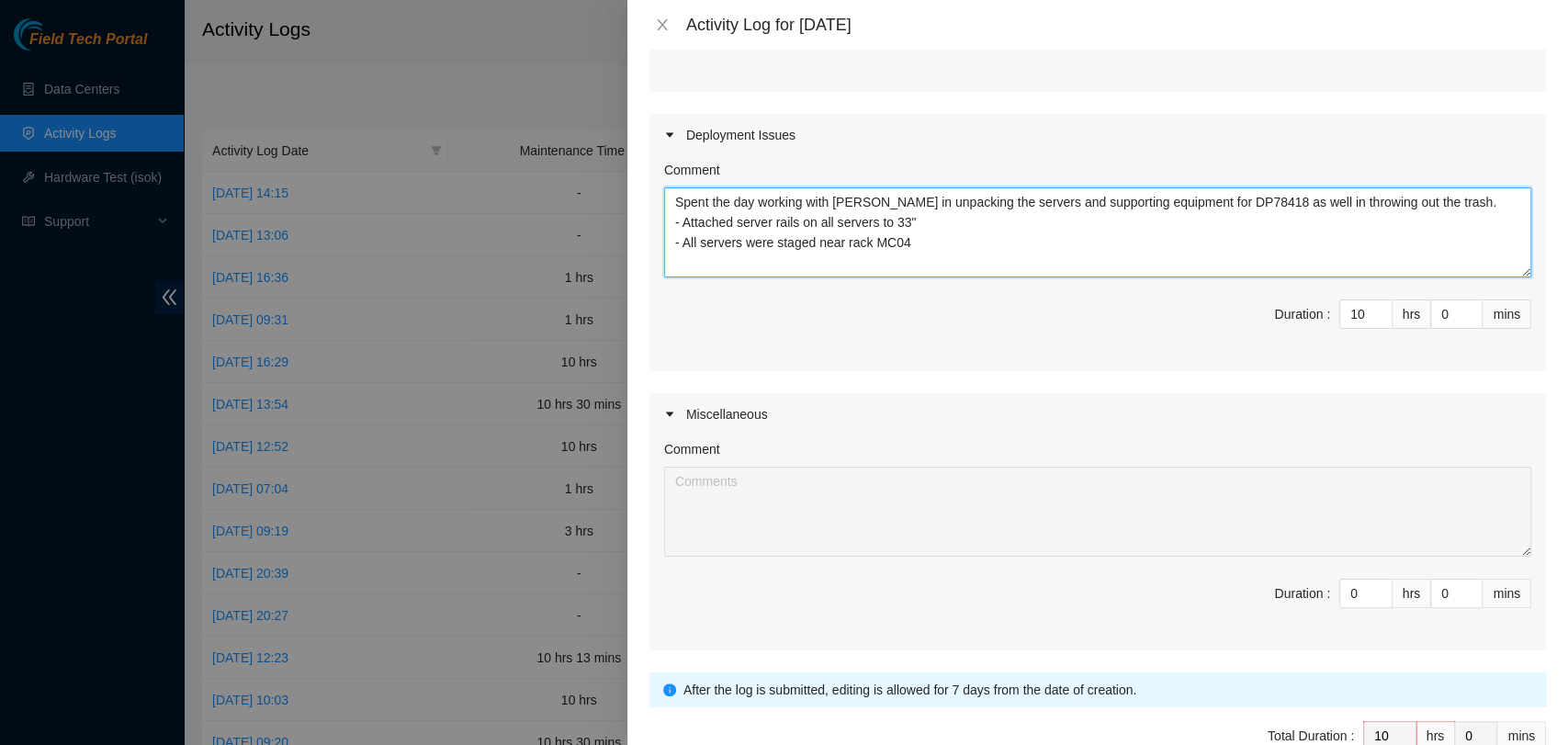
scroll to position [489, 0]
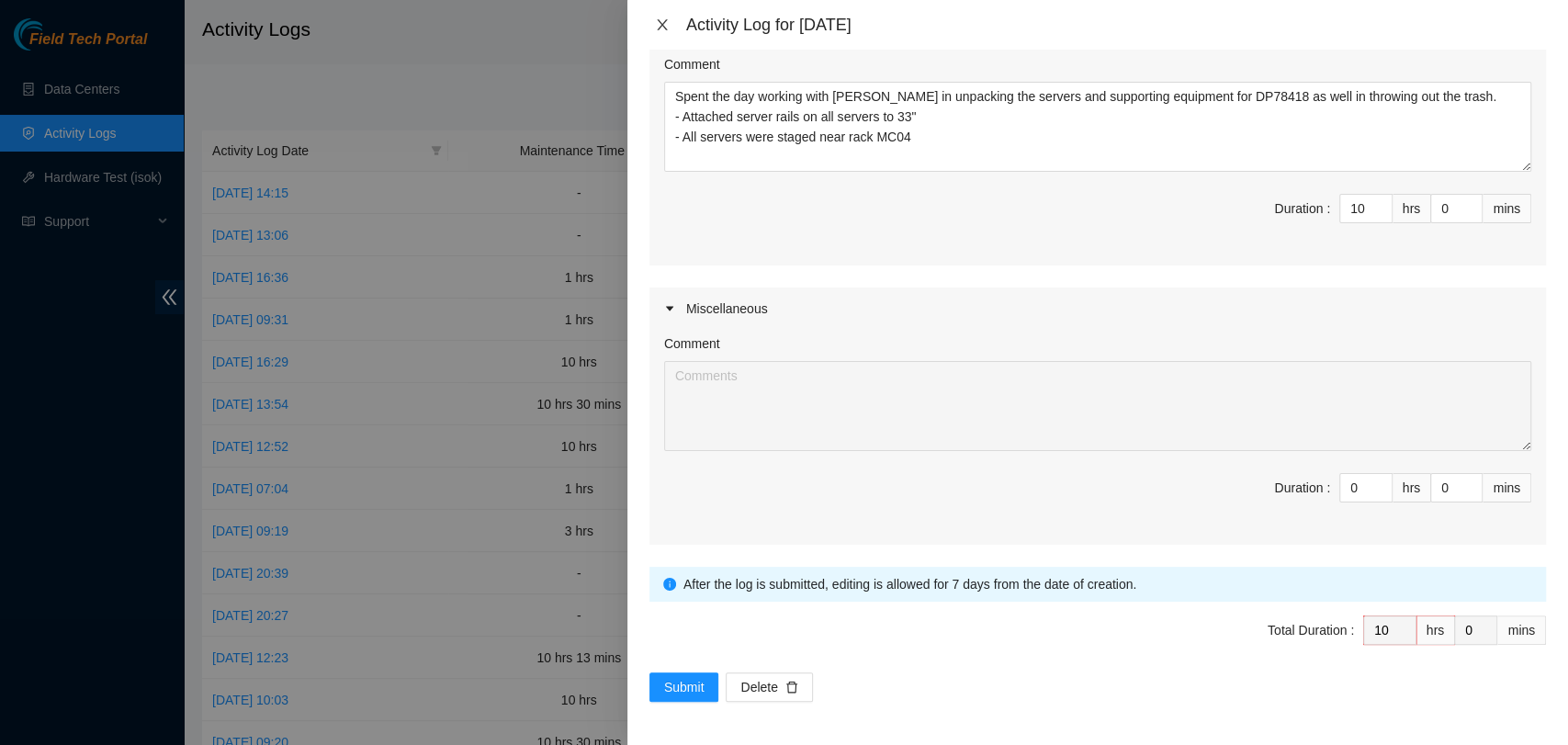
click at [666, 30] on icon "close" at bounding box center [663, 25] width 15 height 15
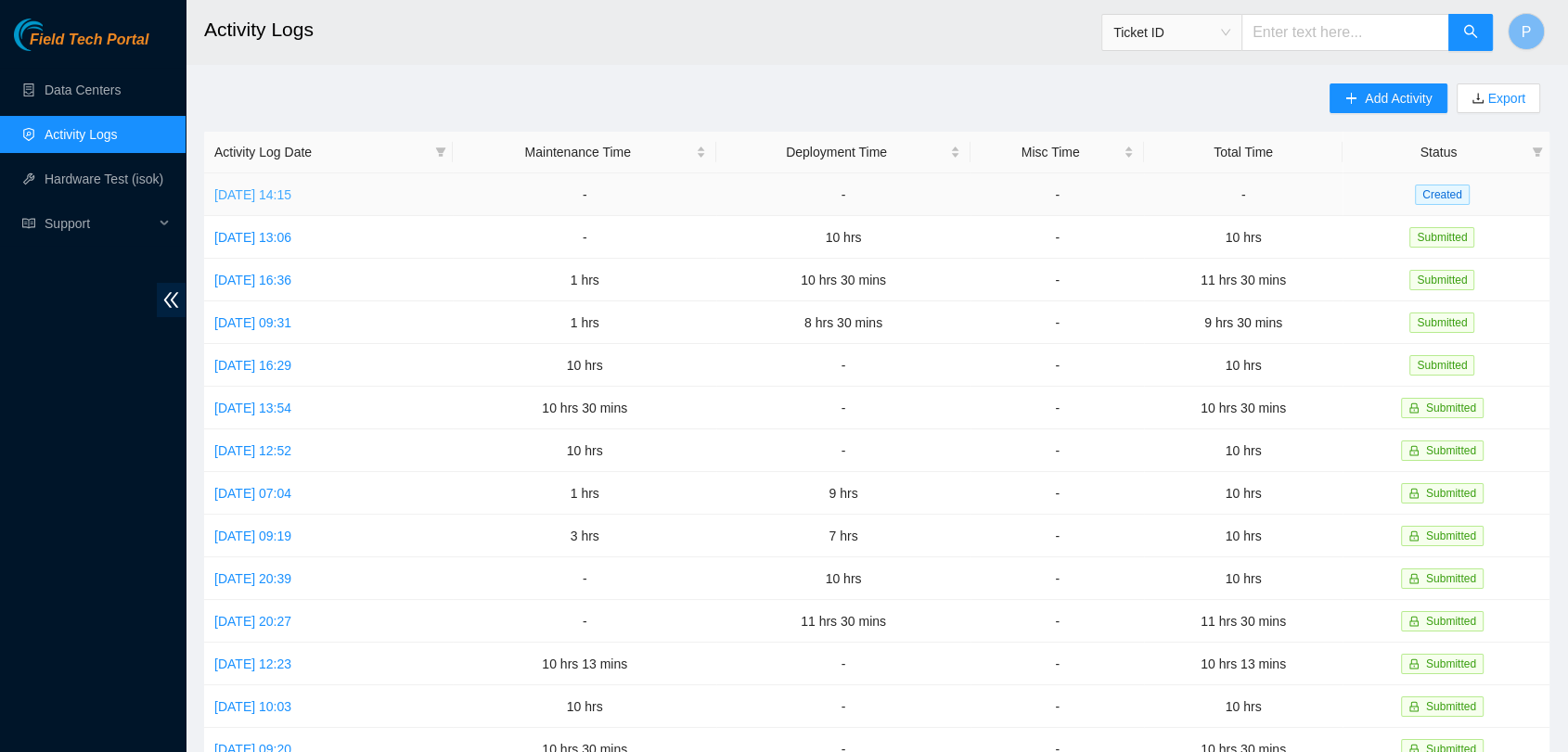
click at [291, 201] on link "[DATE] 14:15" at bounding box center [252, 195] width 77 height 15
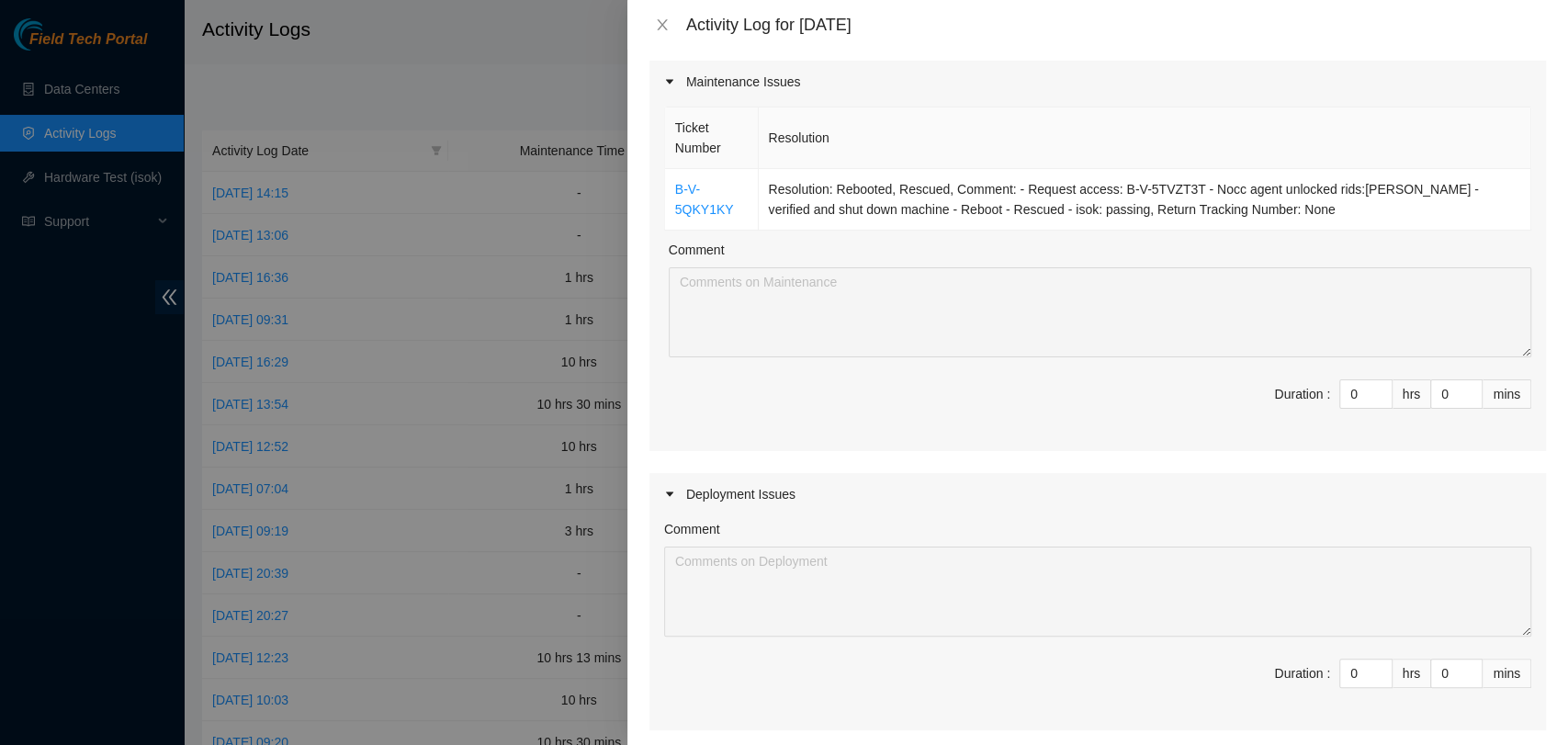
scroll to position [303, 0]
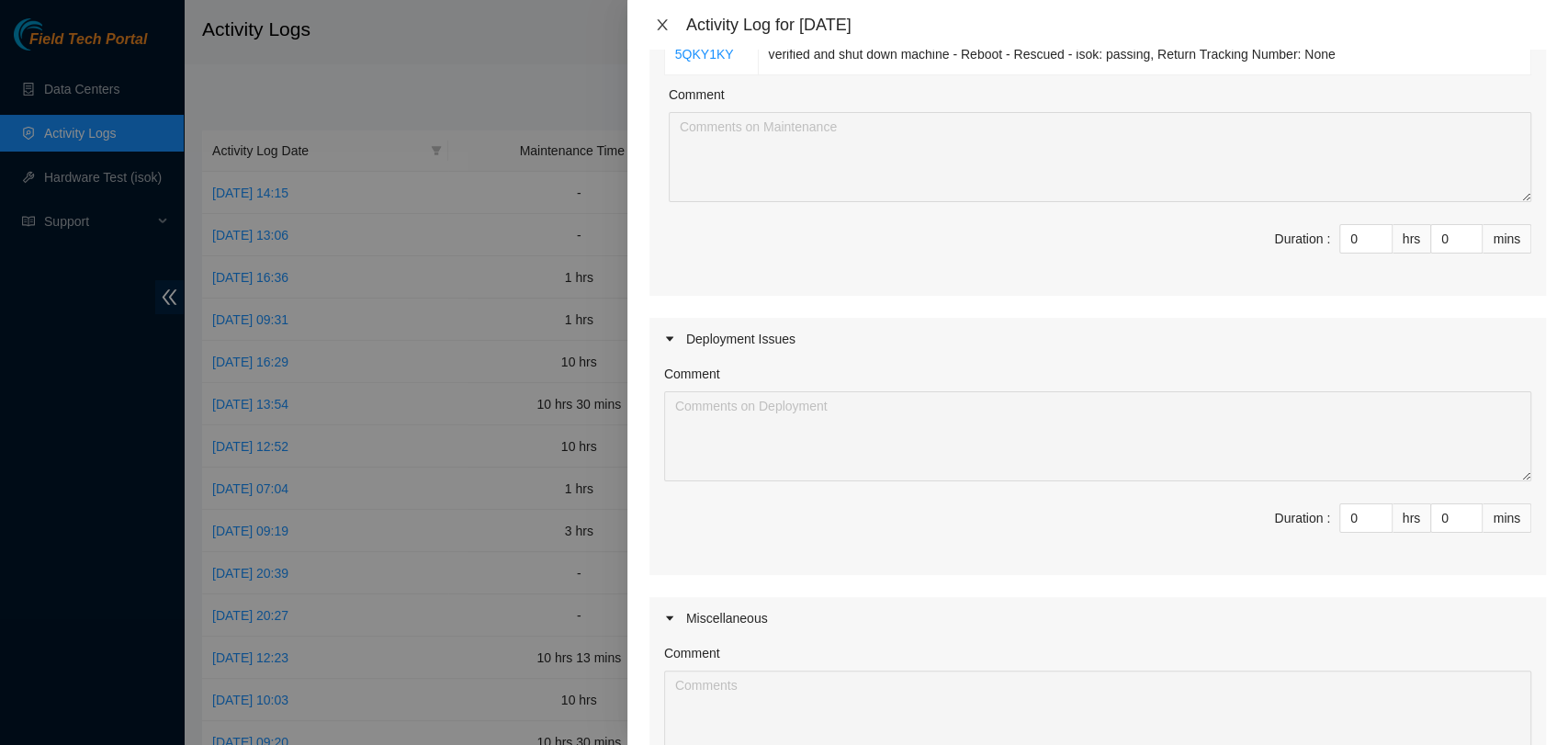
click at [665, 18] on icon "close" at bounding box center [663, 25] width 15 height 15
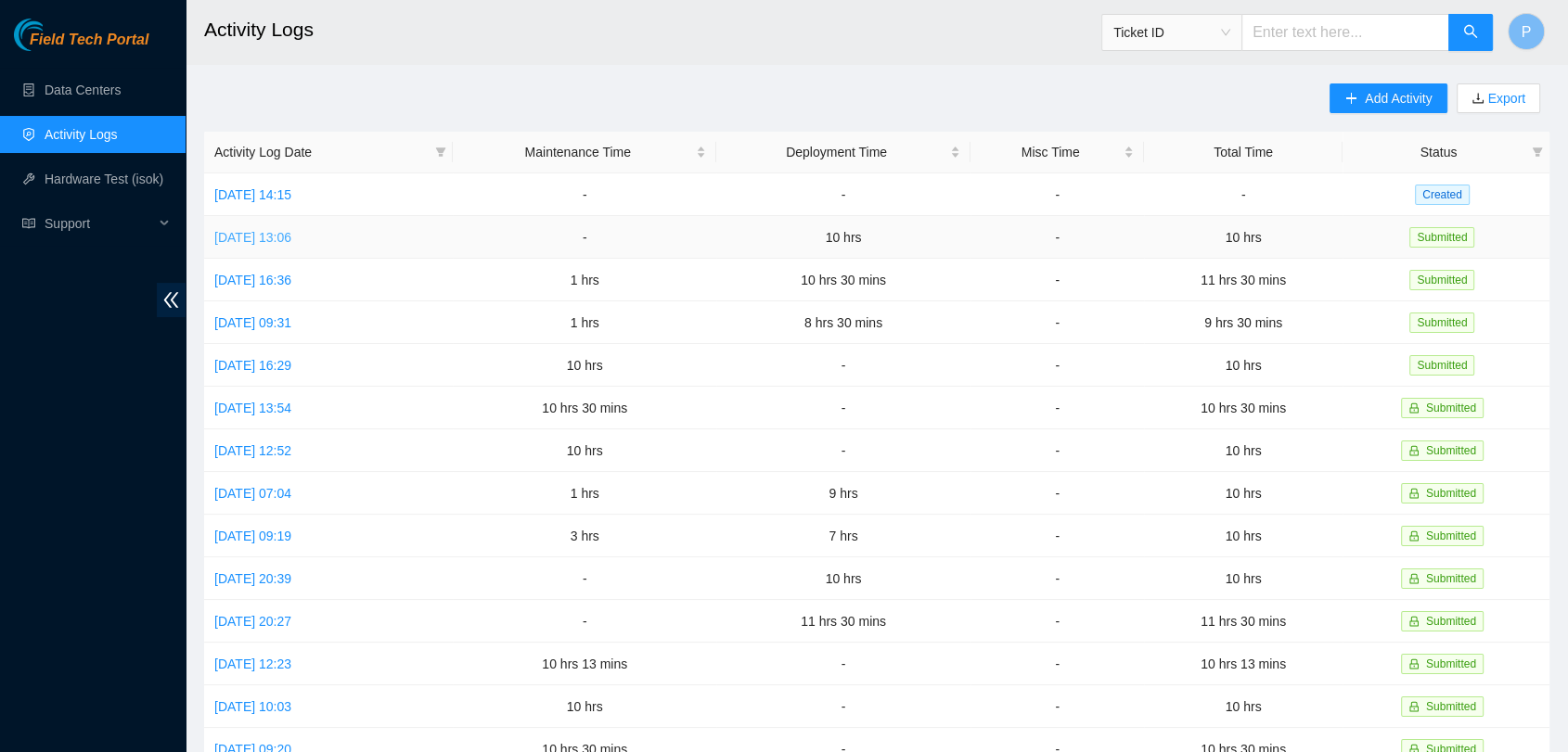
click at [291, 234] on link "[DATE] 13:06" at bounding box center [252, 238] width 77 height 15
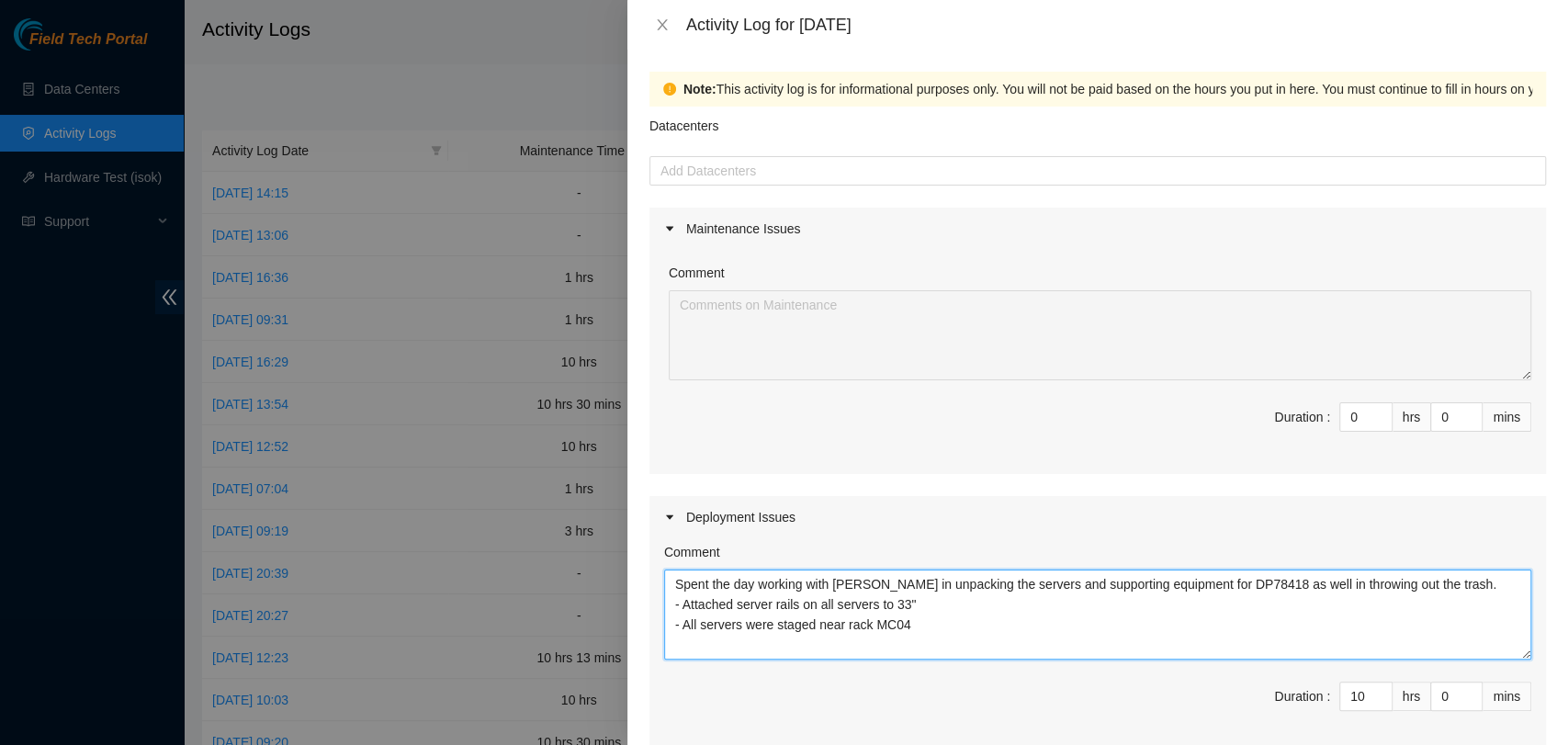
drag, startPoint x: 930, startPoint y: 640, endPoint x: 647, endPoint y: 566, distance: 292.5
click at [647, 566] on div "Note: This activity log is for informational purposes only. You will not be pai…" at bounding box center [1098, 397] width 941 height 696
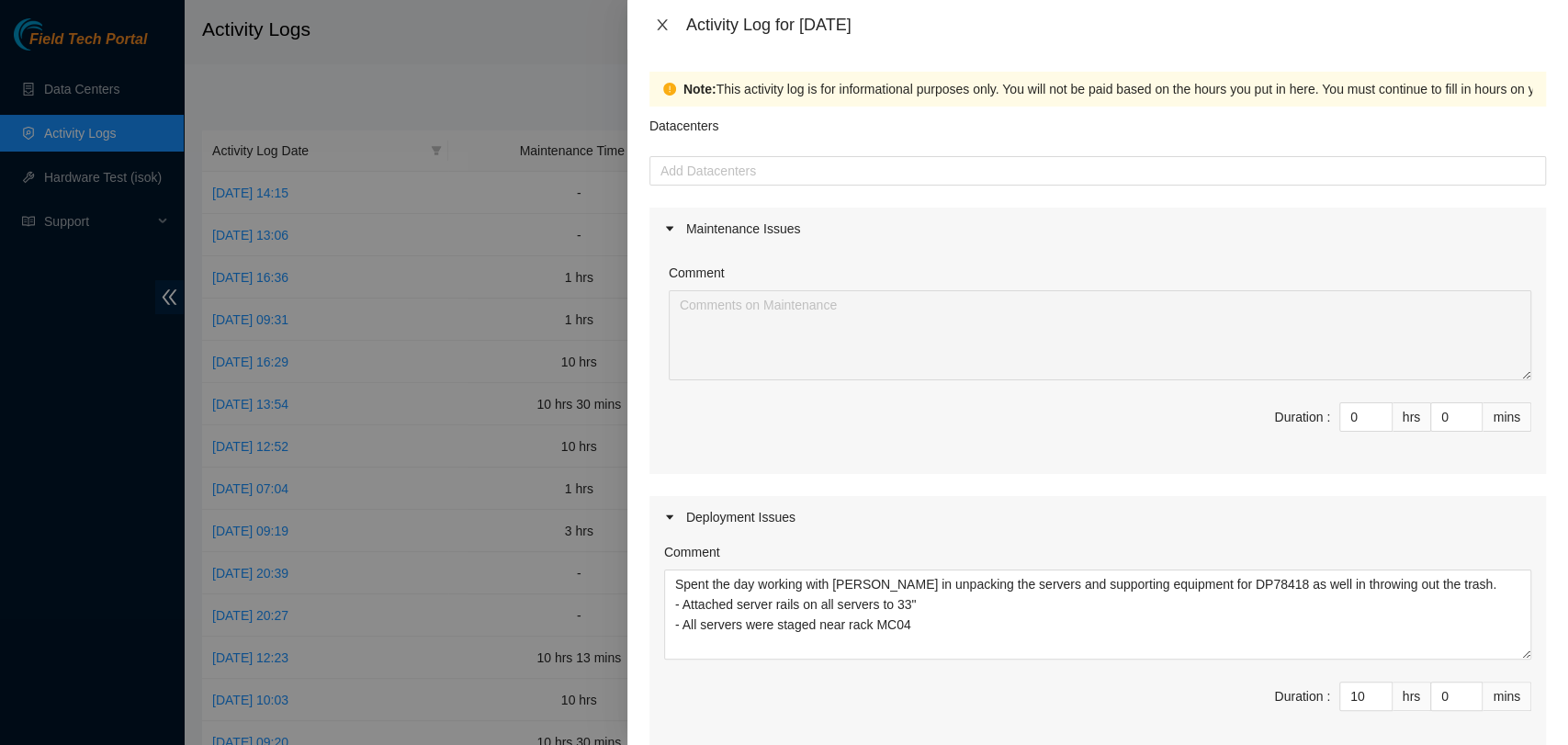
click at [672, 23] on button "Close" at bounding box center [662, 25] width 25 height 18
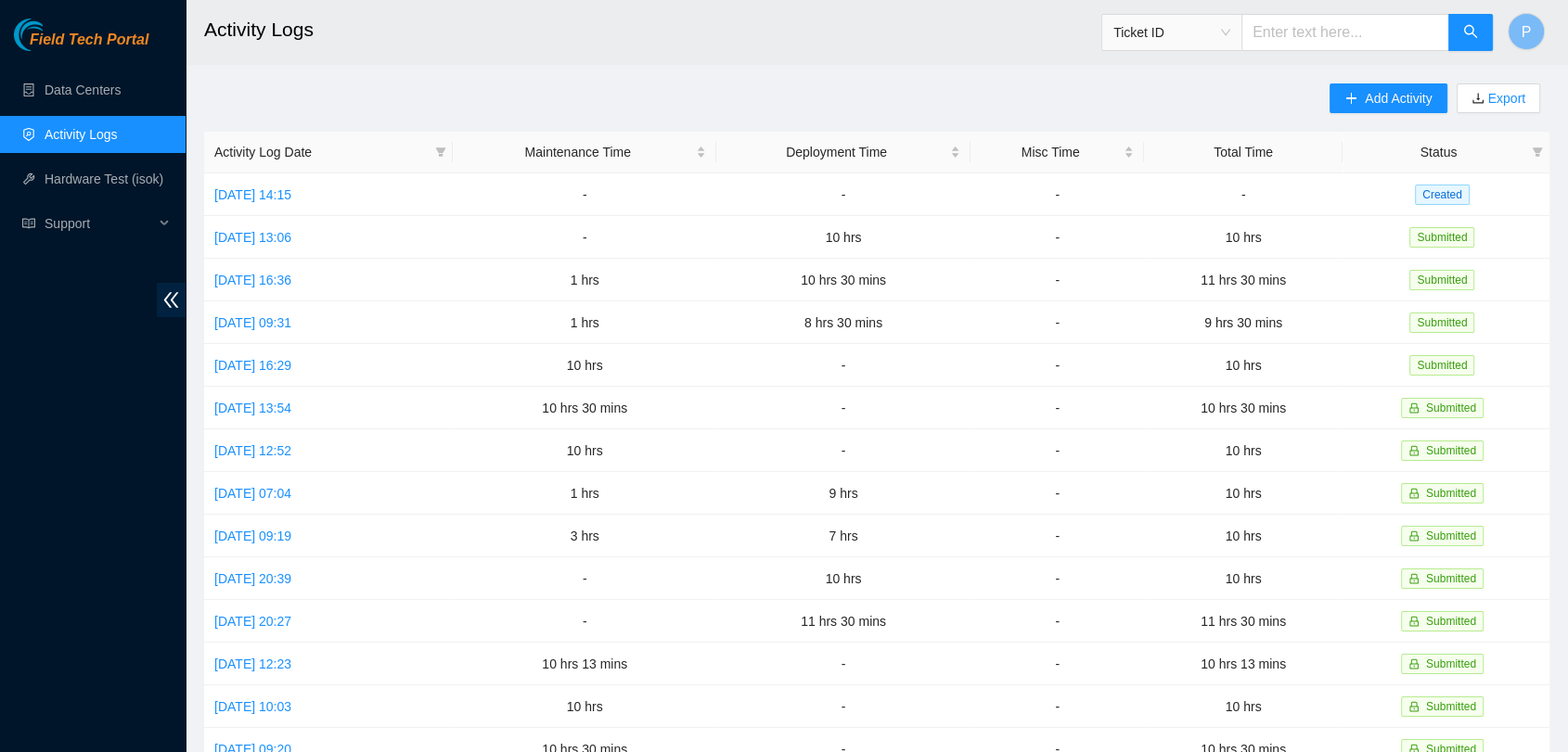
click at [679, 23] on h2 "Activity Logs" at bounding box center [740, 29] width 1072 height 60
click at [291, 238] on link "[DATE] 13:06" at bounding box center [252, 238] width 77 height 15
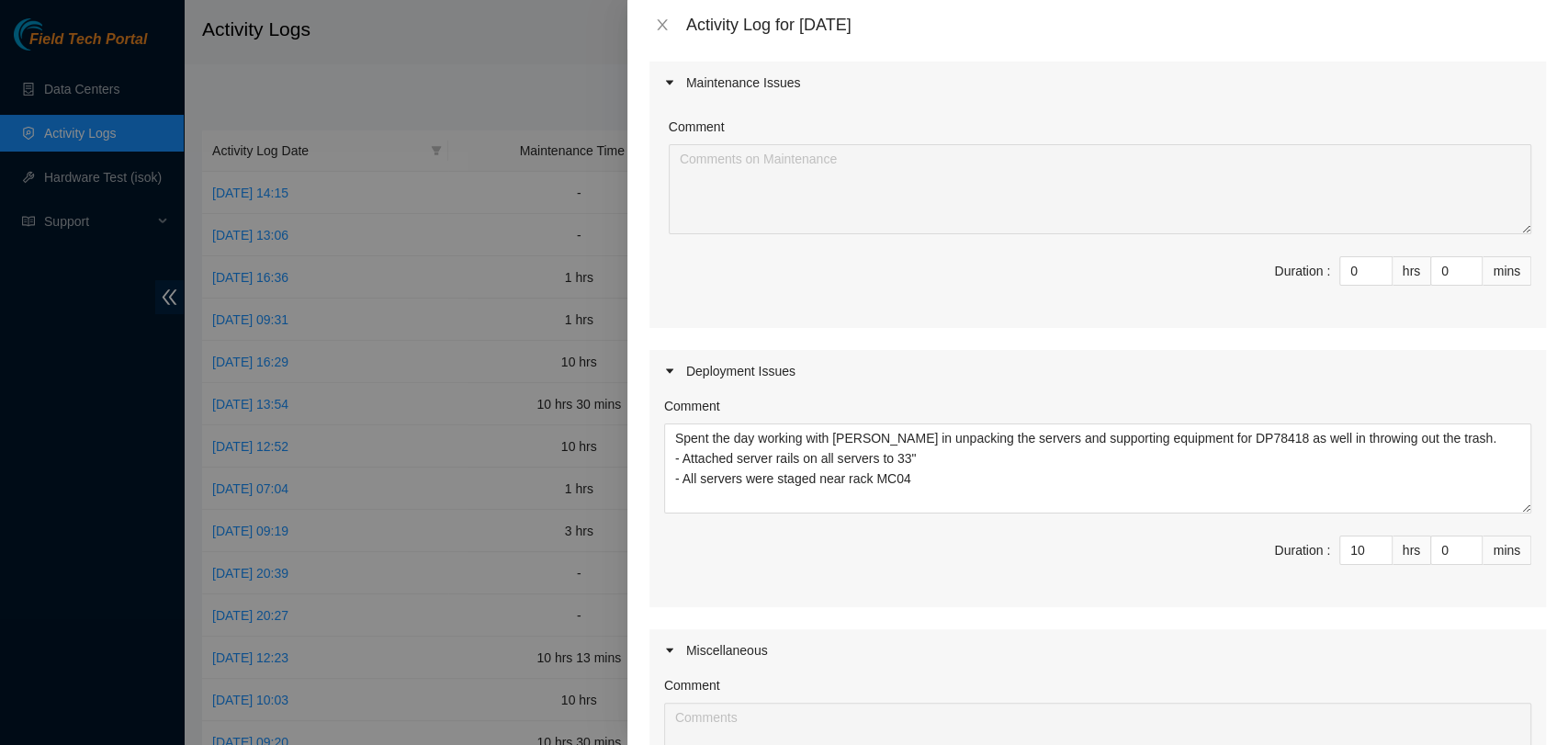
scroll to position [153, 0]
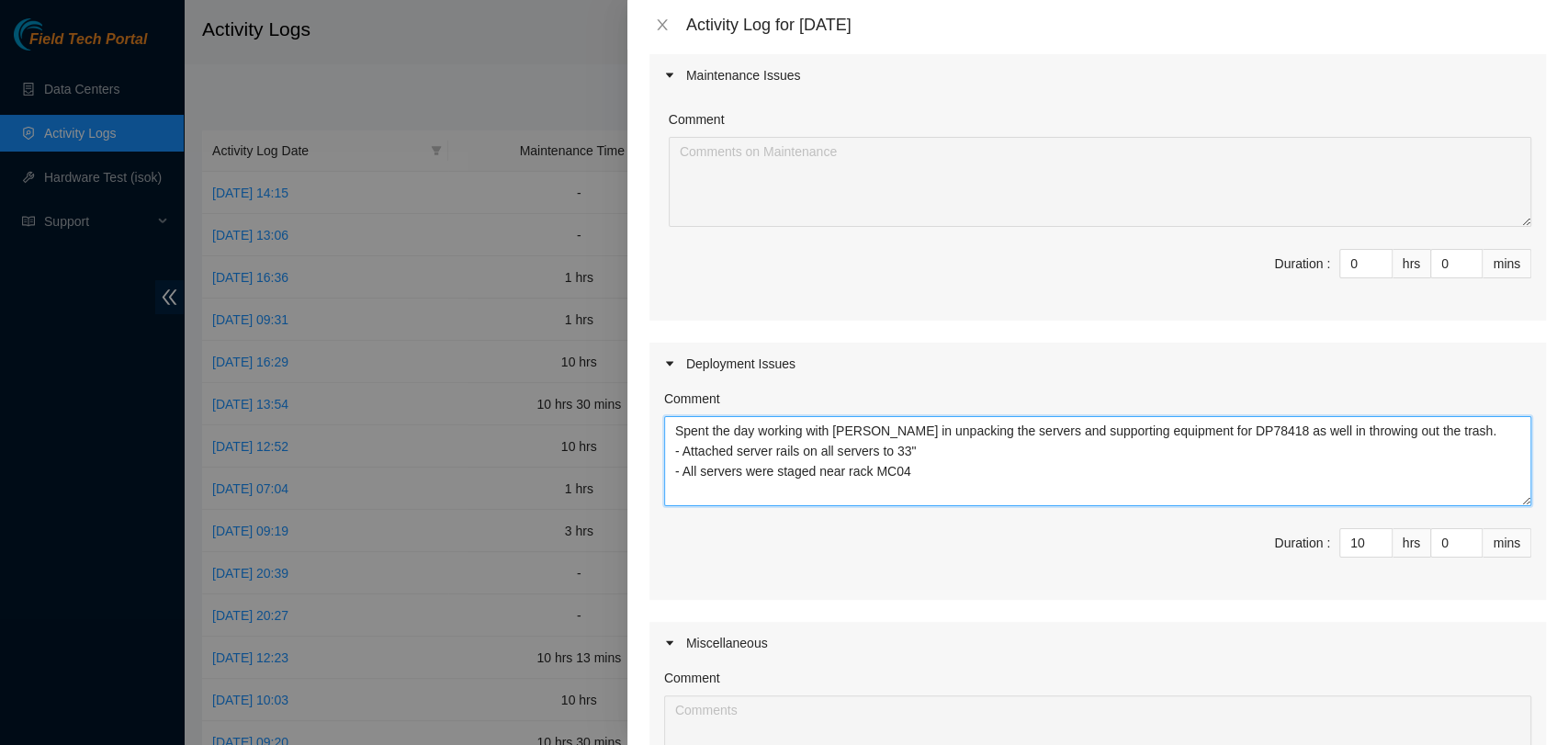
drag, startPoint x: 933, startPoint y: 479, endPoint x: 641, endPoint y: 418, distance: 298.3
click at [641, 418] on div "Note: This activity log is for informational purposes only. You will not be pai…" at bounding box center [1098, 397] width 941 height 696
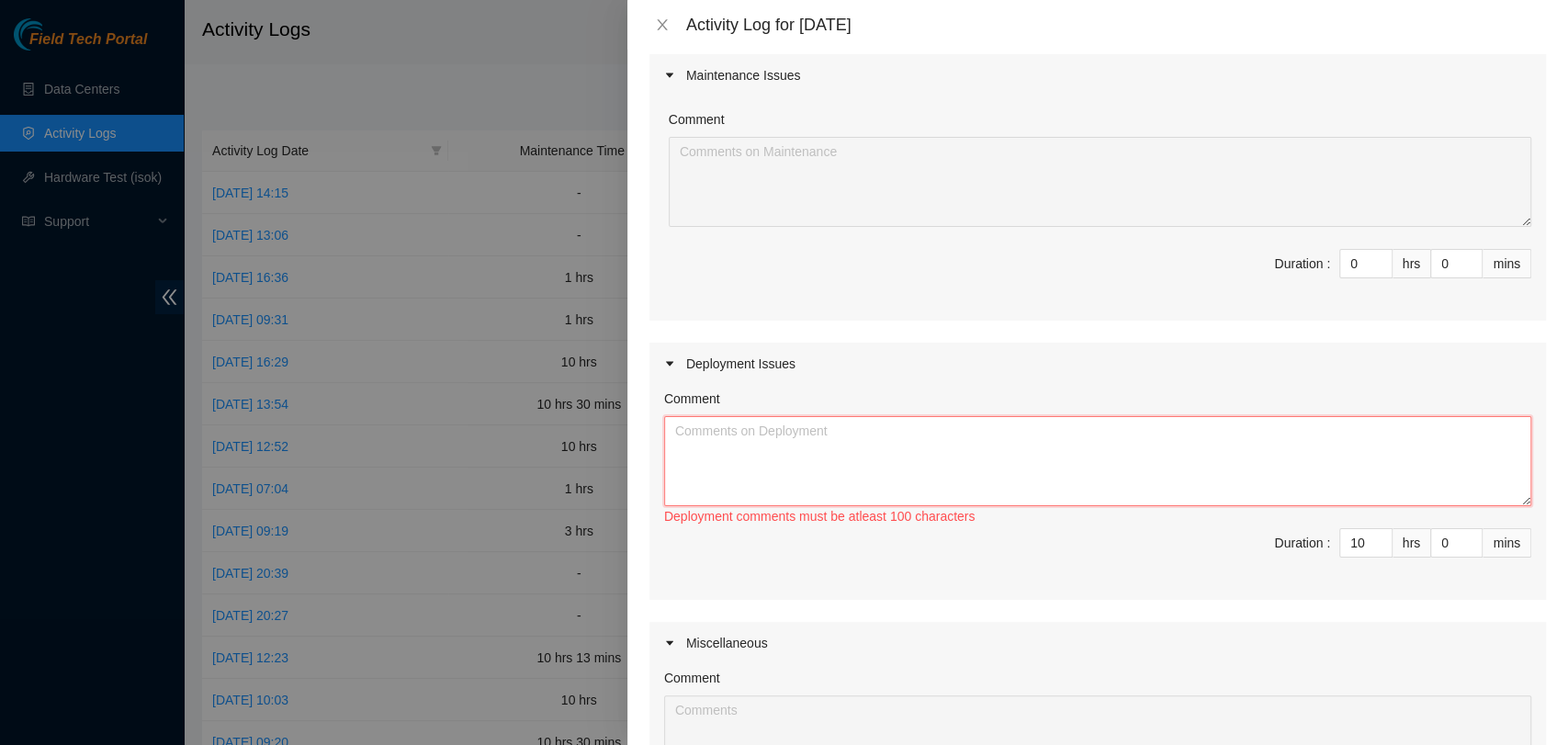
paste textarea "I spent the day working alongside [PERSON_NAME] to unpack the servers and suppo…"
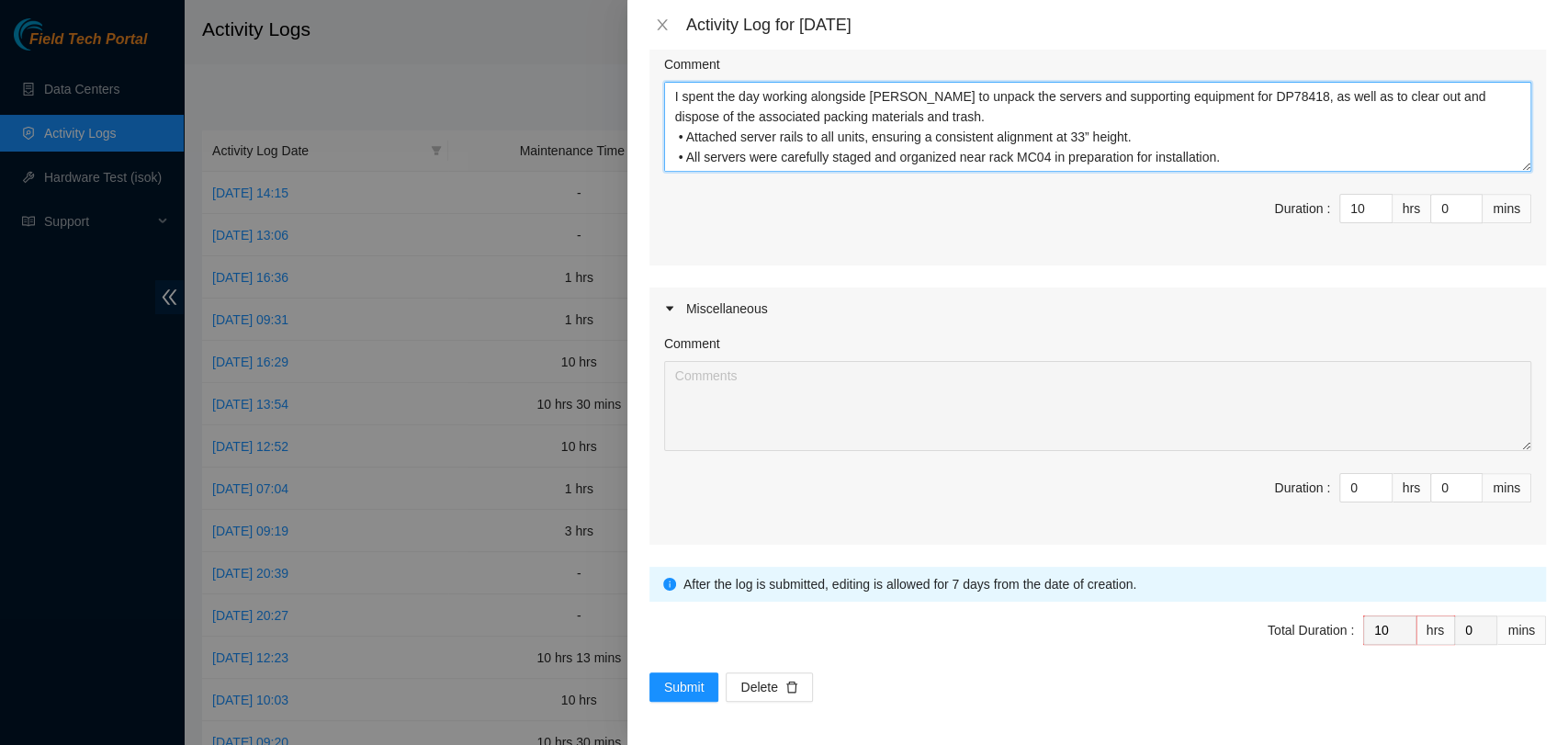
scroll to position [40, 0]
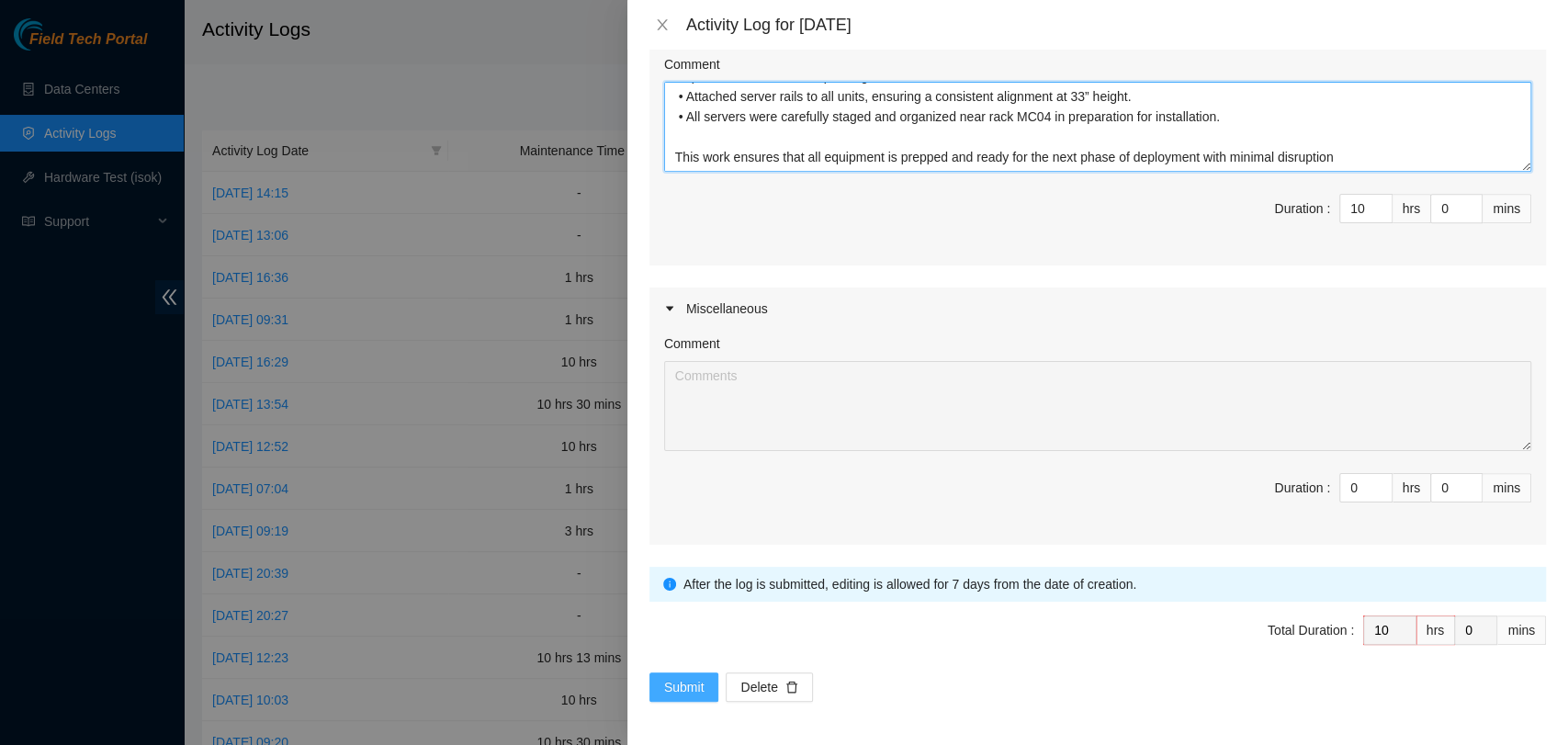
type textarea "I spent the day working alongside [PERSON_NAME] to unpack the servers and suppo…"
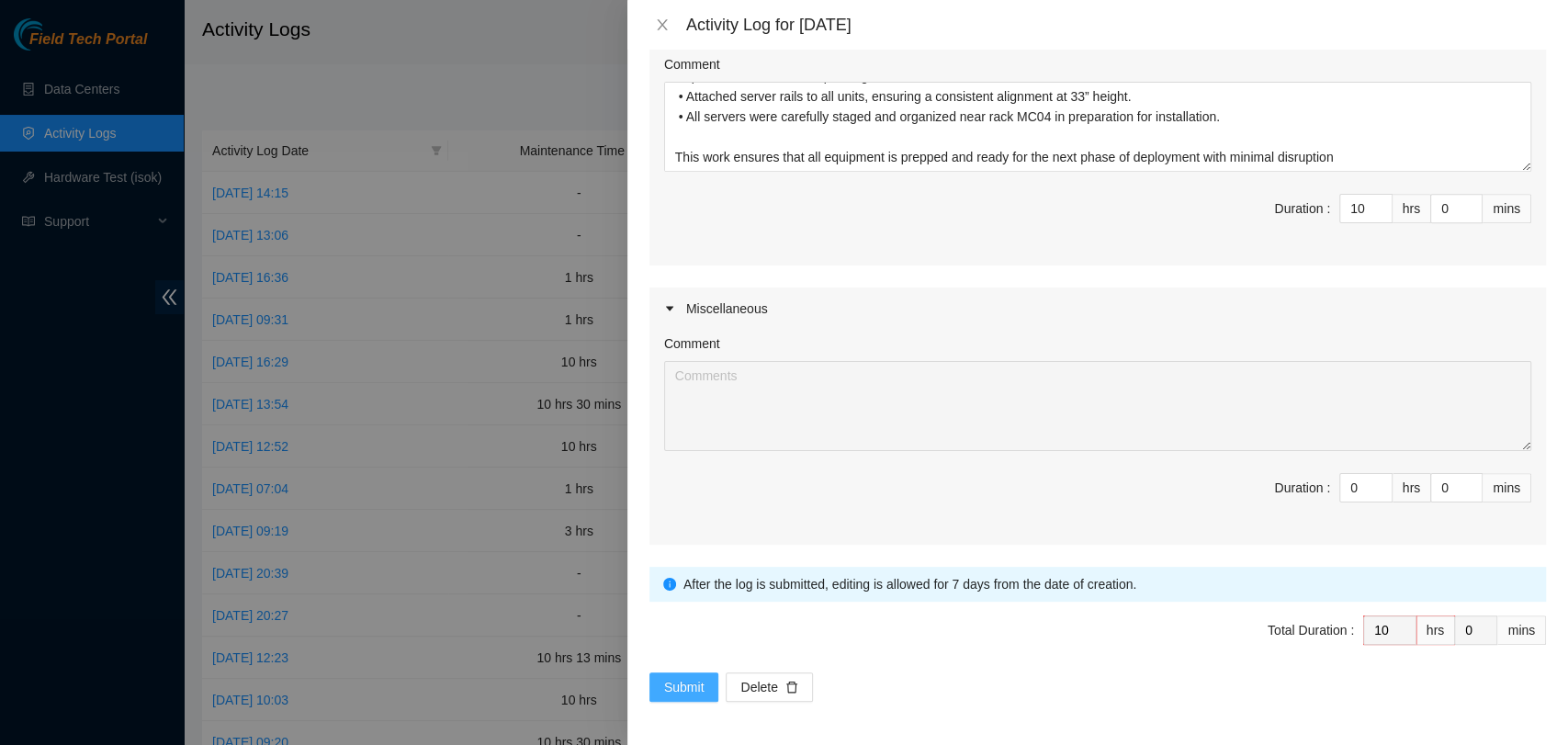
click at [679, 686] on span "Submit" at bounding box center [684, 688] width 40 height 21
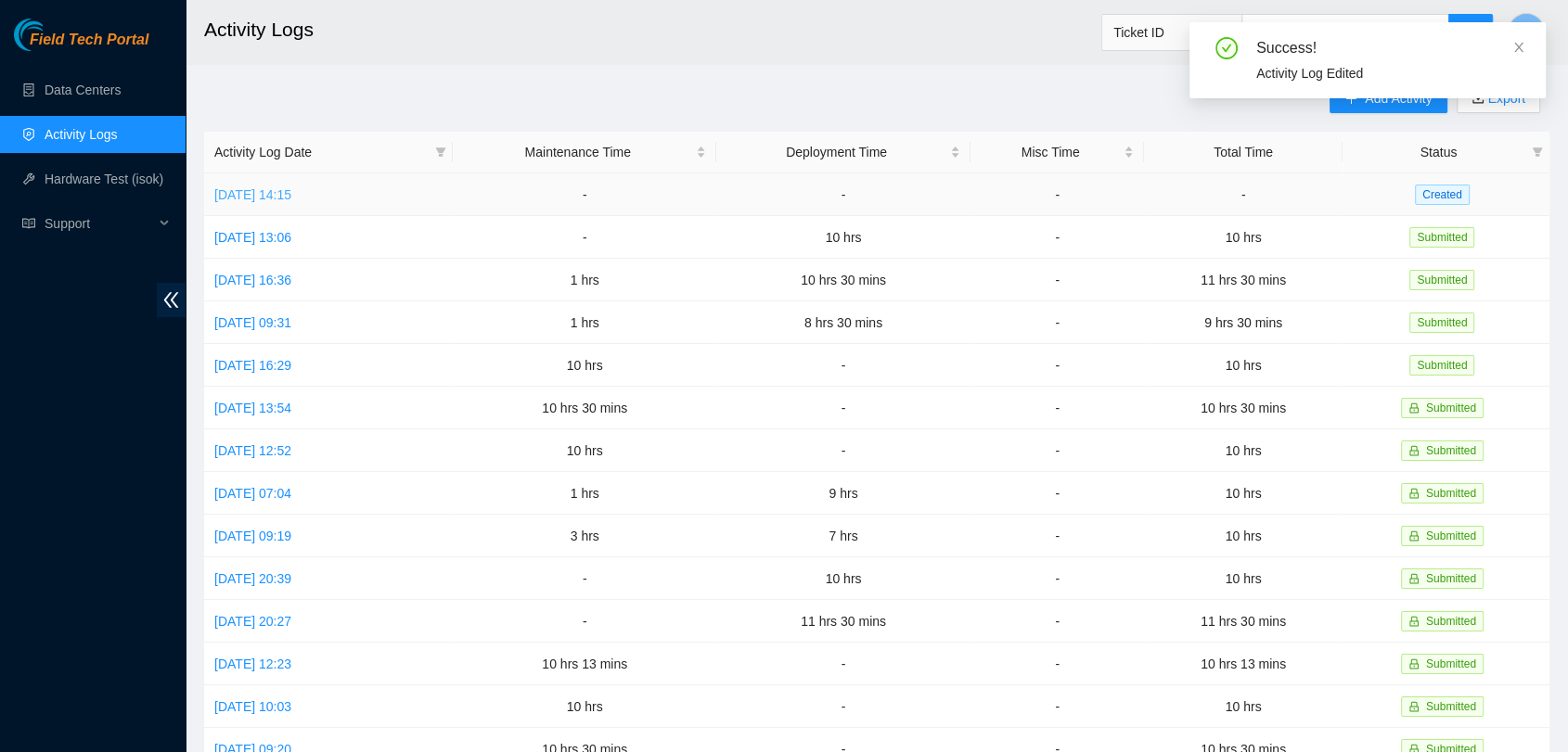
click at [291, 188] on link "[DATE] 14:15" at bounding box center [252, 195] width 77 height 15
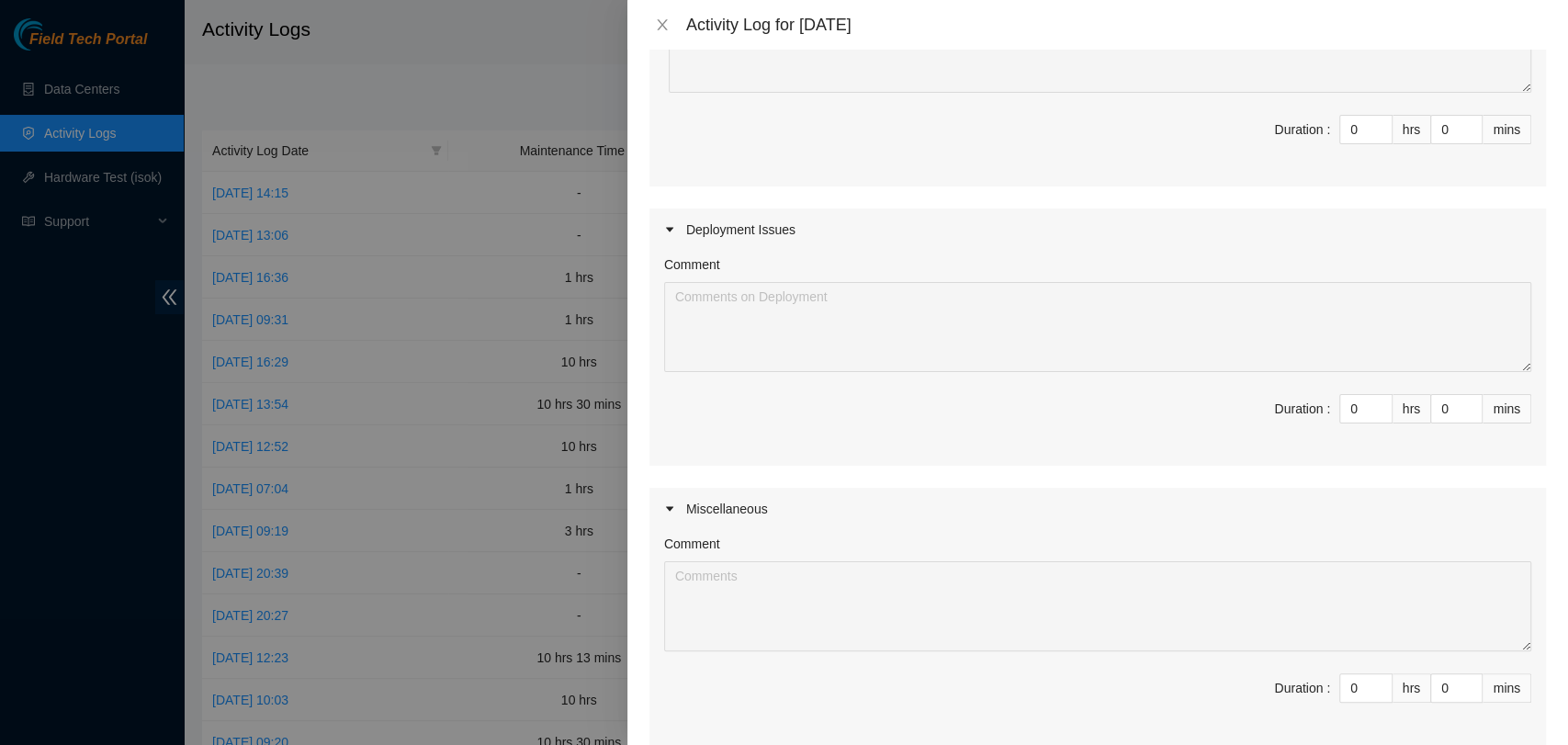
scroll to position [469, 0]
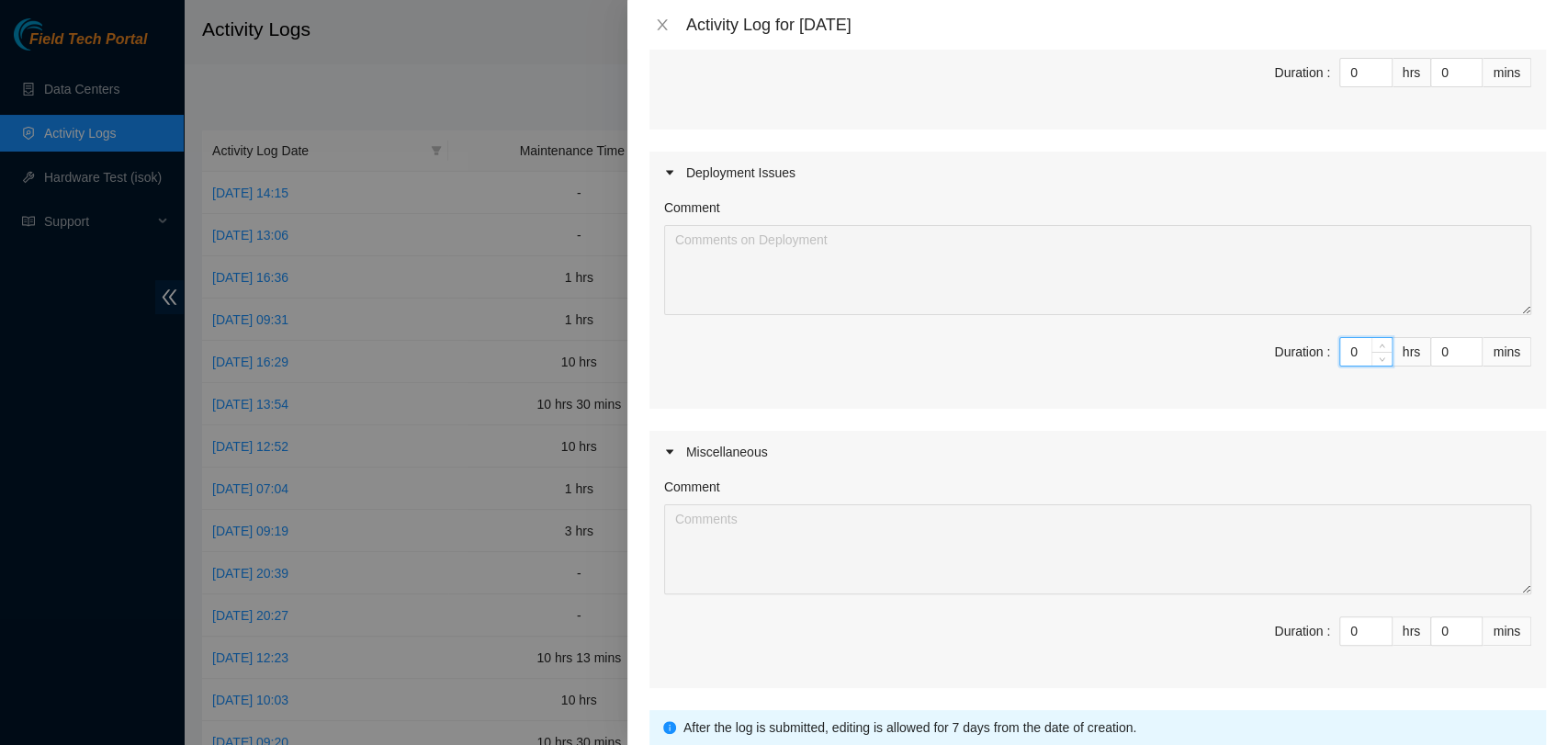
click at [1351, 355] on input "0" at bounding box center [1365, 351] width 52 height 27
drag, startPoint x: 1079, startPoint y: 451, endPoint x: 1186, endPoint y: 407, distance: 115.7
click at [1186, 407] on div "Maintenance Issues Ticket Number Resolution B-V-5QKY1KY Resolution: Rebooted, R…" at bounding box center [1098, 213] width 897 height 950
click at [1186, 407] on div "Comment Duration : hrs 0 mins" at bounding box center [1098, 301] width 897 height 215
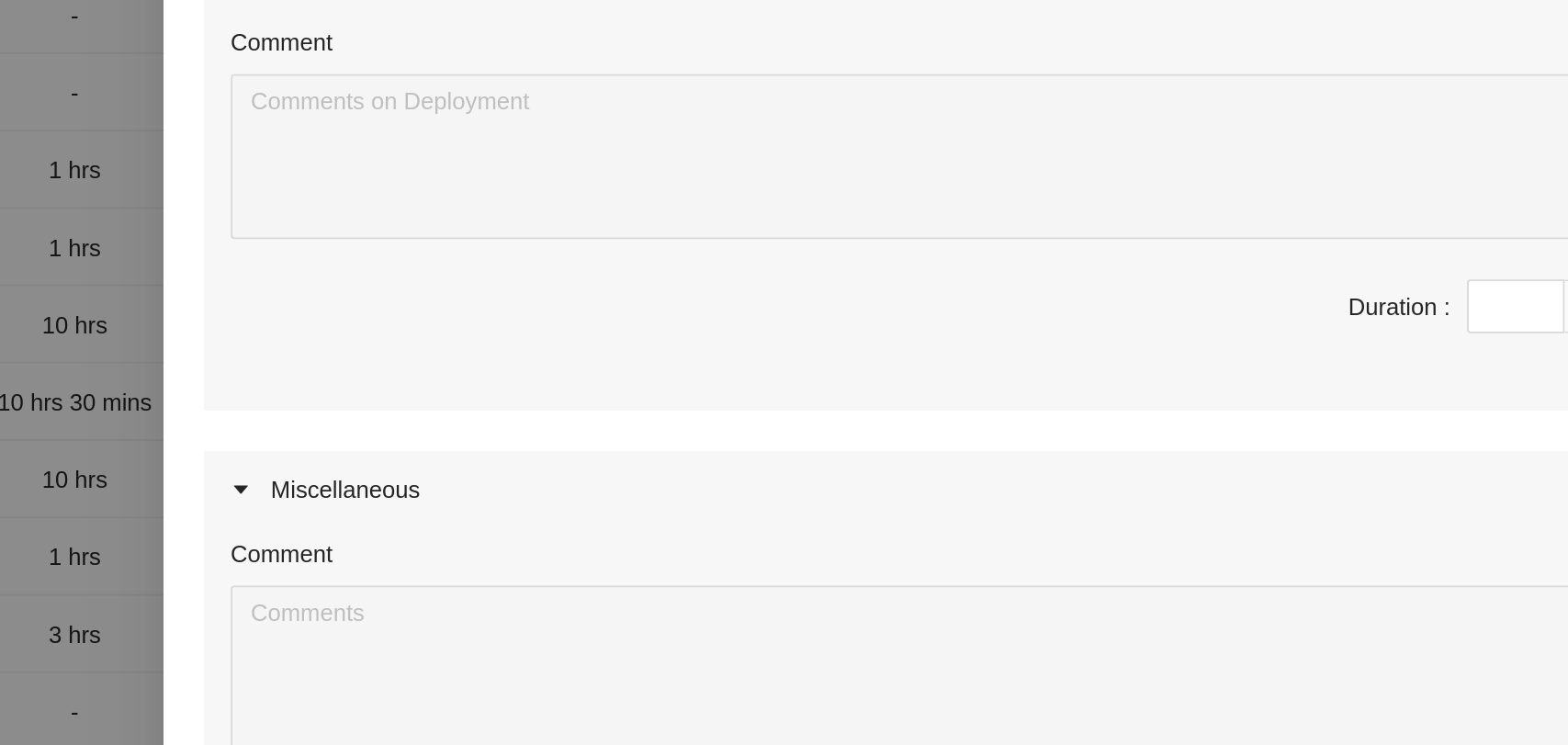
click at [1186, 407] on div "Comment Duration : hrs 0 mins" at bounding box center [1098, 301] width 897 height 215
